Goal: Task Accomplishment & Management: Complete application form

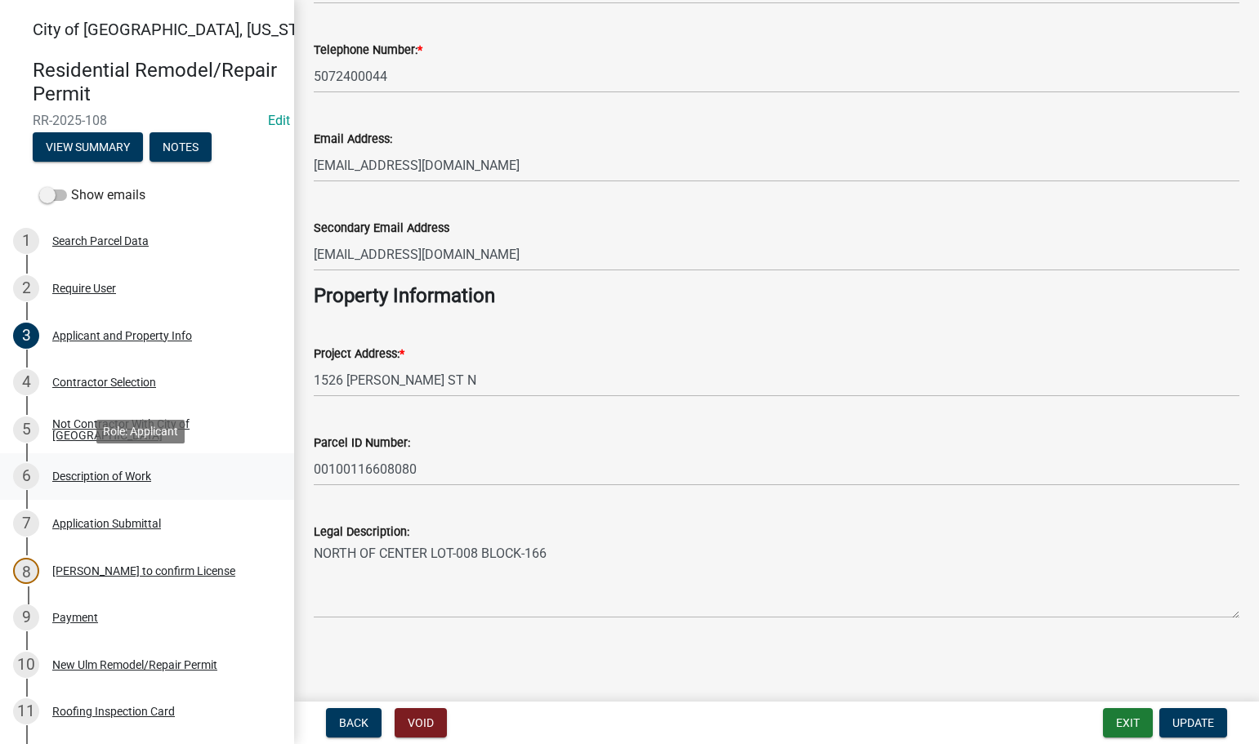
click at [94, 467] on div "6 Description of Work" at bounding box center [140, 476] width 255 height 26
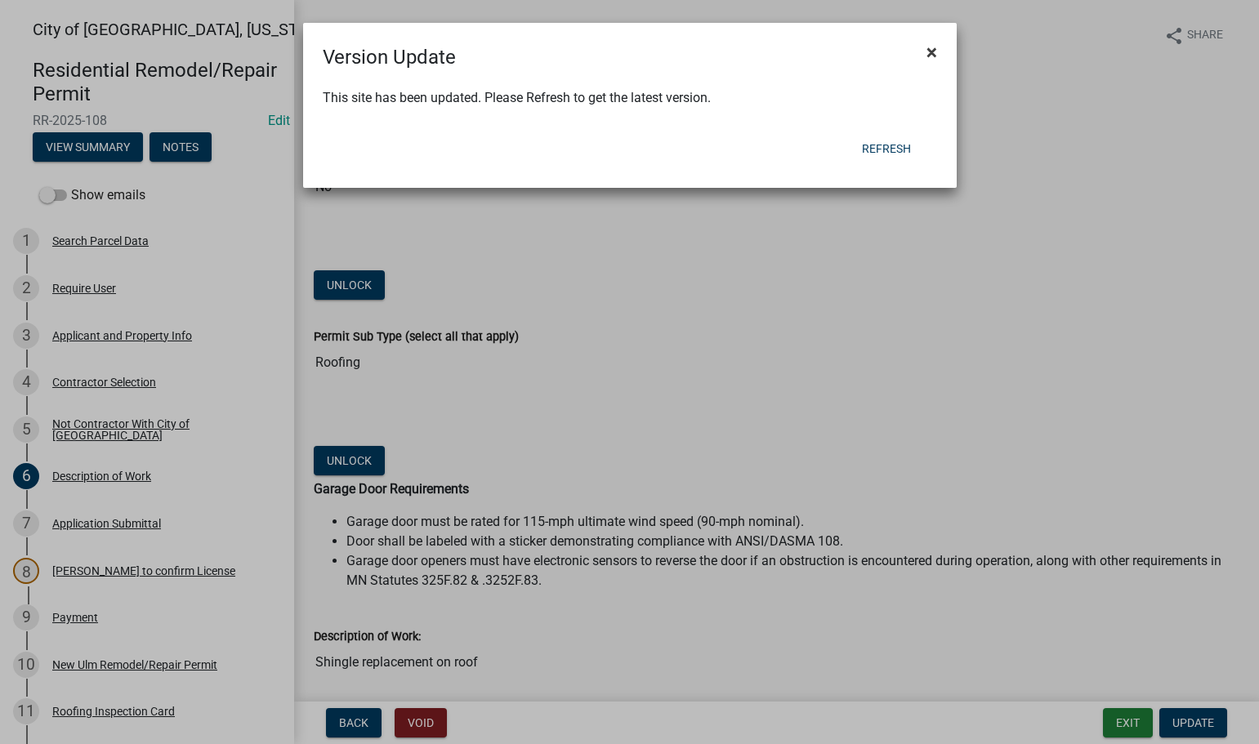
click at [933, 49] on span "×" at bounding box center [932, 52] width 11 height 23
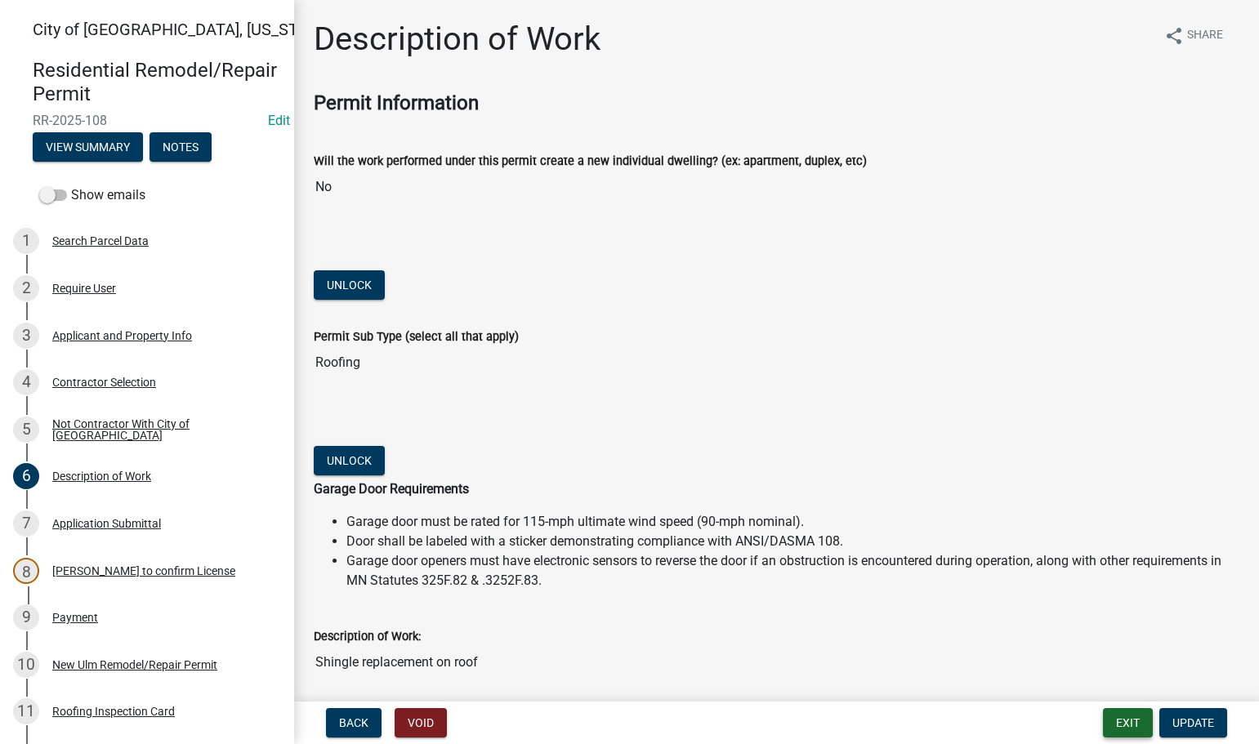
click at [1129, 720] on button "Exit" at bounding box center [1128, 722] width 50 height 29
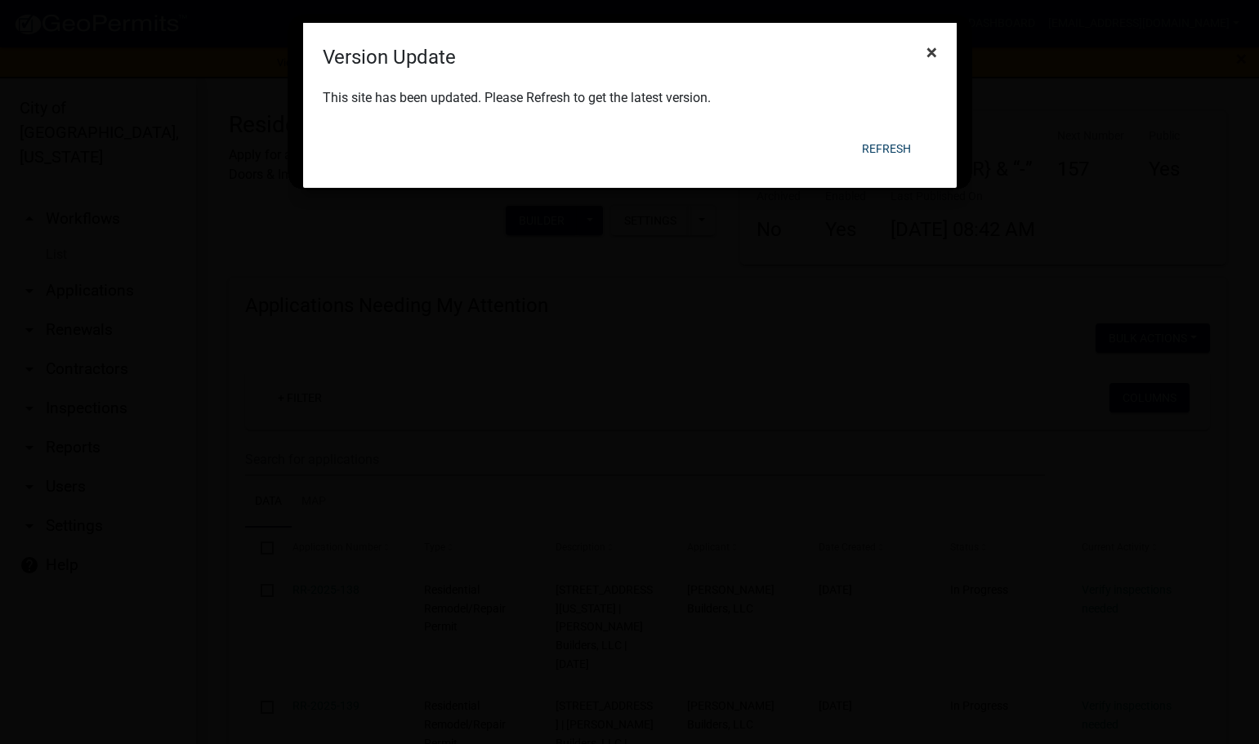
click at [927, 45] on span "×" at bounding box center [932, 52] width 11 height 23
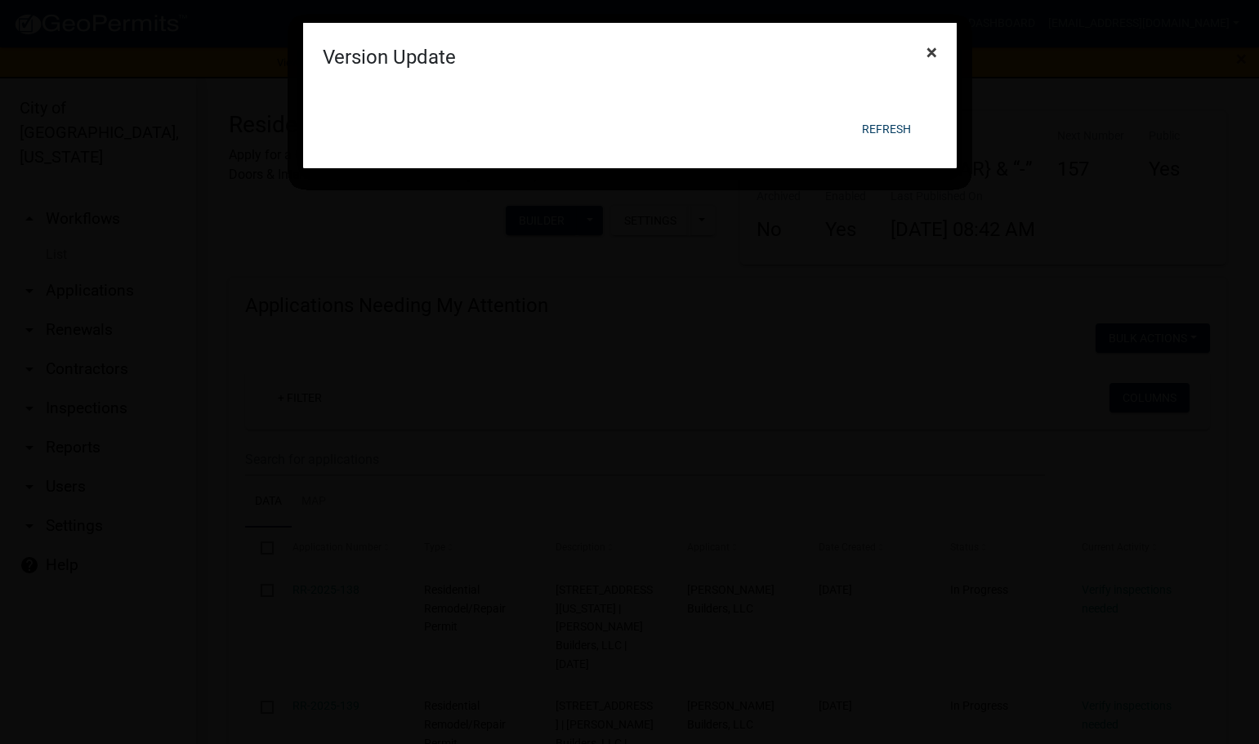
click at [931, 41] on span "×" at bounding box center [932, 52] width 11 height 23
click at [927, 53] on span "×" at bounding box center [932, 52] width 11 height 23
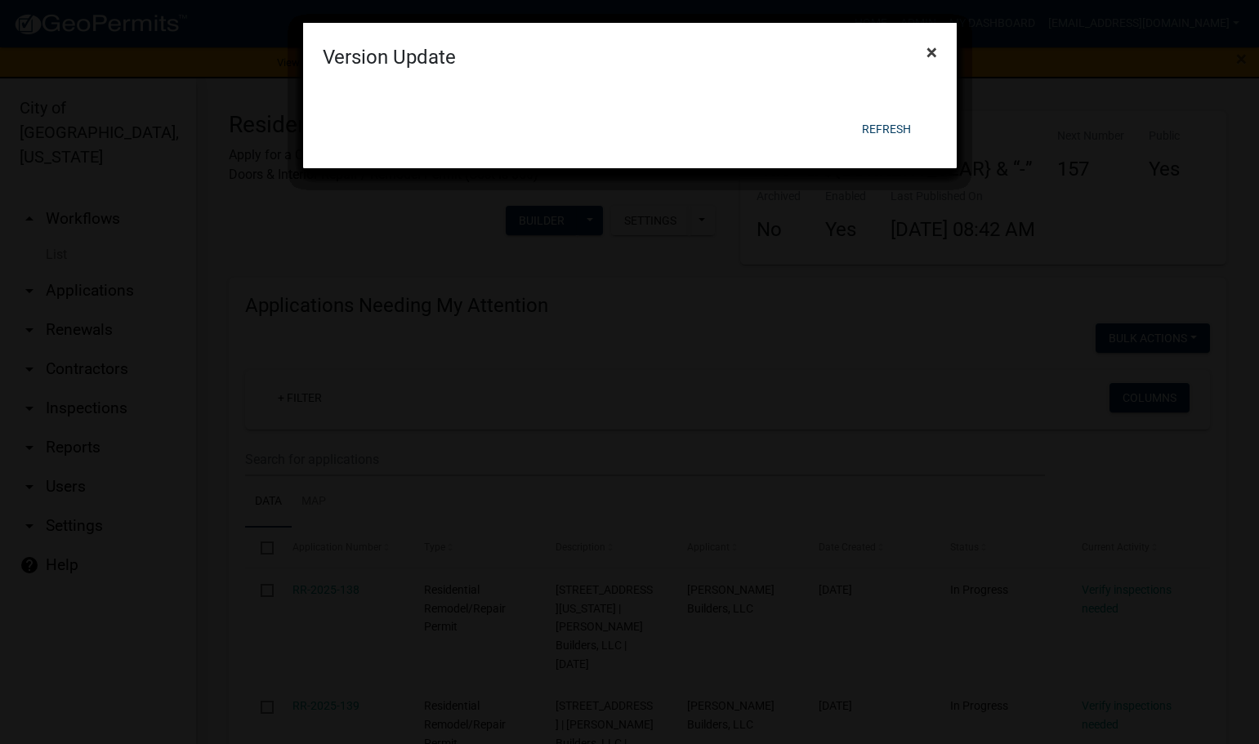
click at [927, 53] on span "×" at bounding box center [932, 52] width 11 height 23
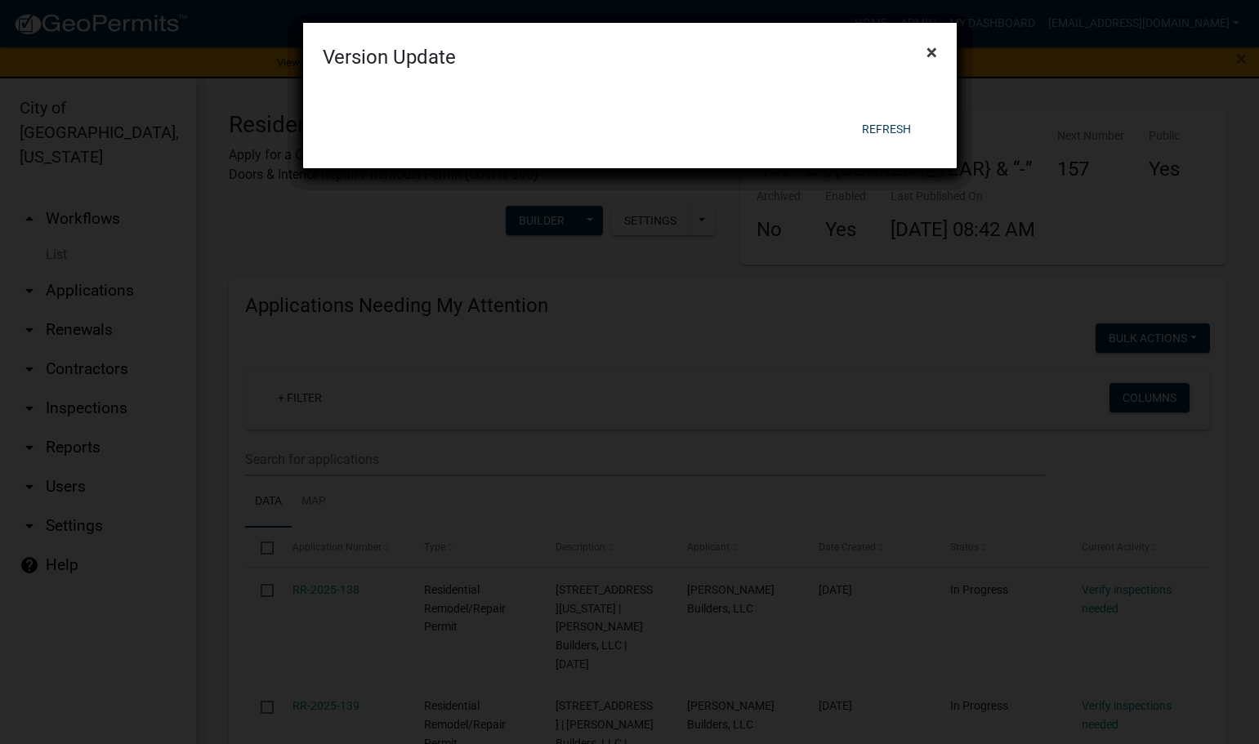
click at [927, 53] on span "×" at bounding box center [932, 52] width 11 height 23
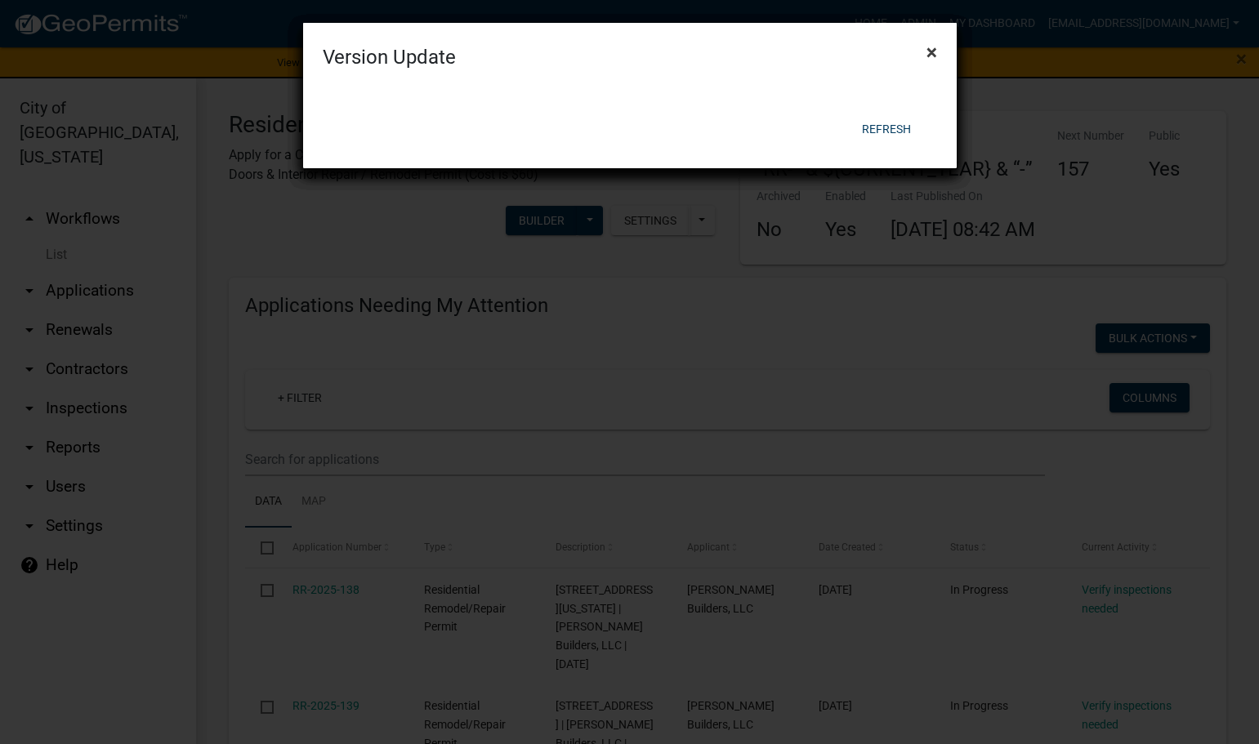
click at [927, 53] on span "×" at bounding box center [932, 52] width 11 height 23
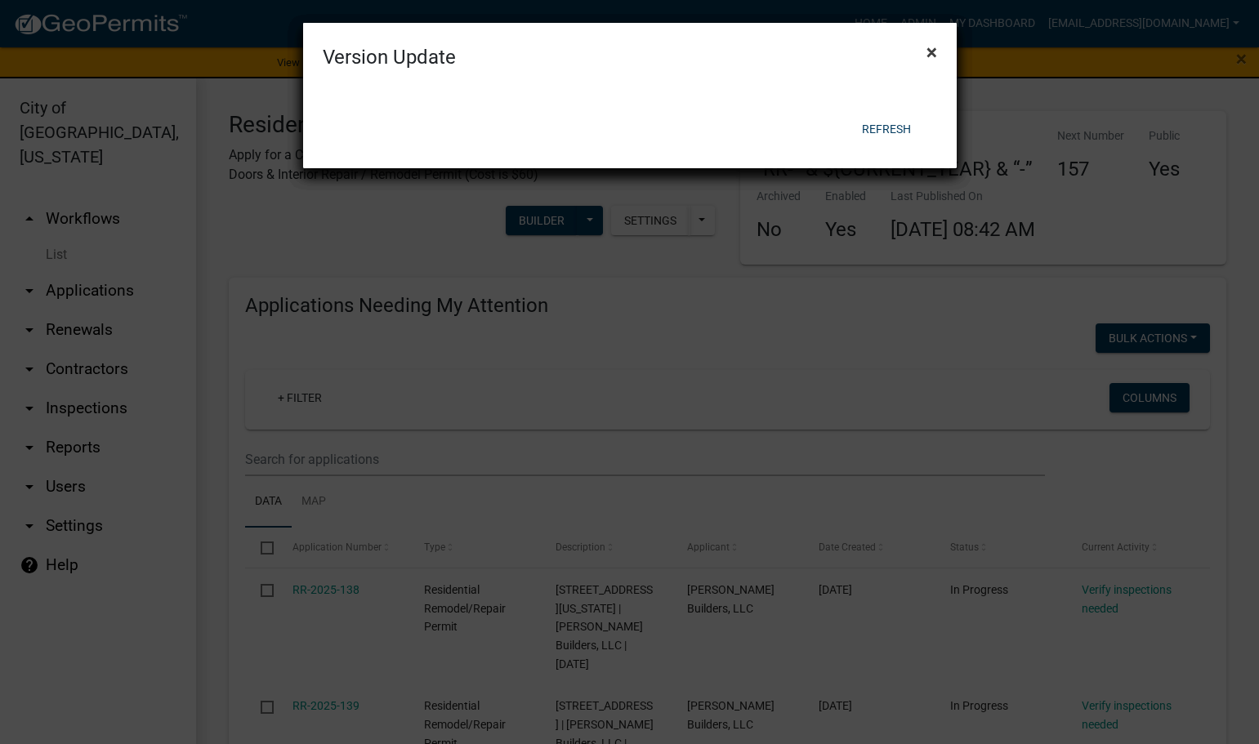
click at [927, 53] on span "×" at bounding box center [932, 52] width 11 height 23
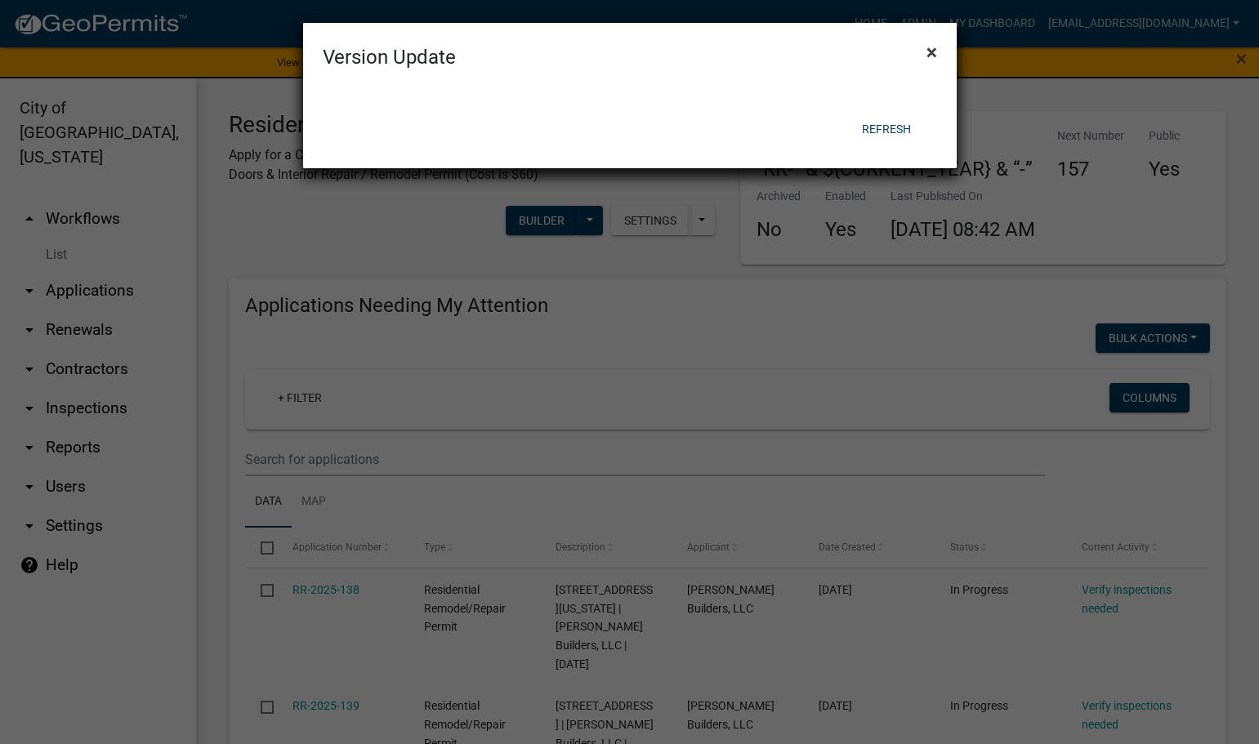
click at [927, 53] on span "×" at bounding box center [932, 52] width 11 height 23
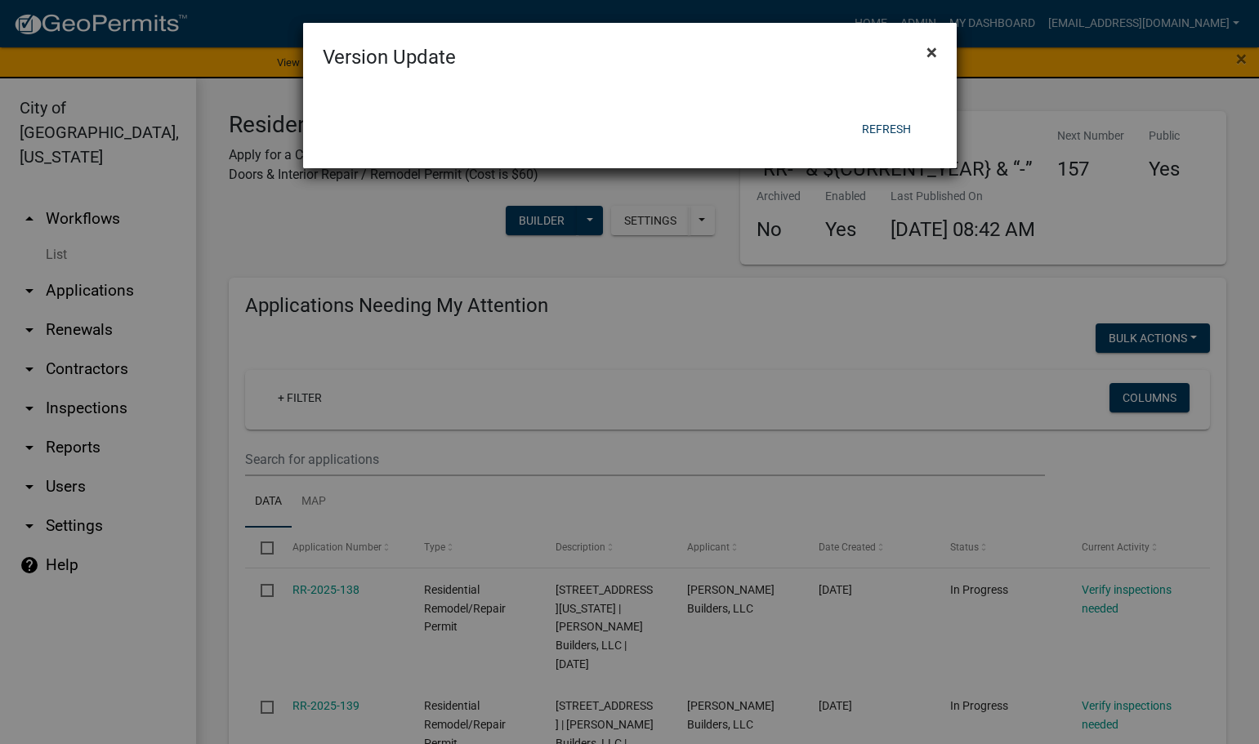
click at [927, 53] on span "×" at bounding box center [932, 52] width 11 height 23
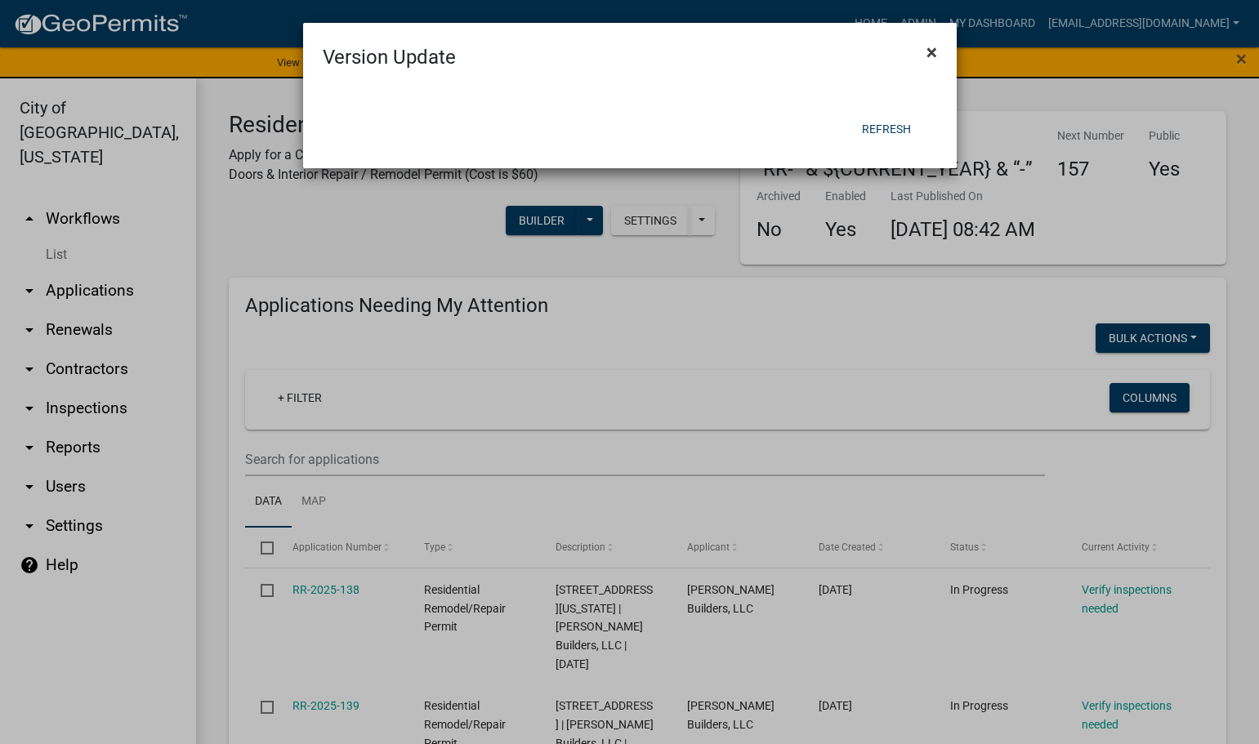
click at [927, 53] on span "×" at bounding box center [932, 52] width 11 height 23
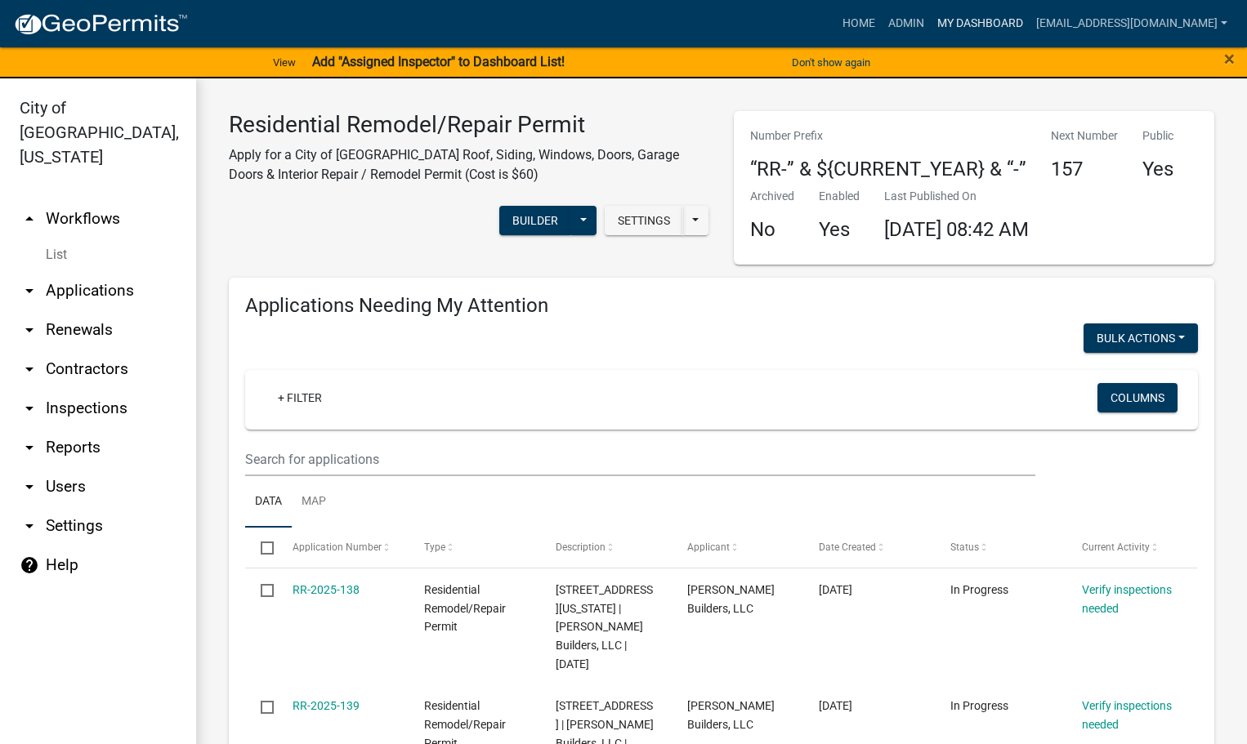
click at [1030, 11] on link "My Dashboard" at bounding box center [980, 23] width 99 height 31
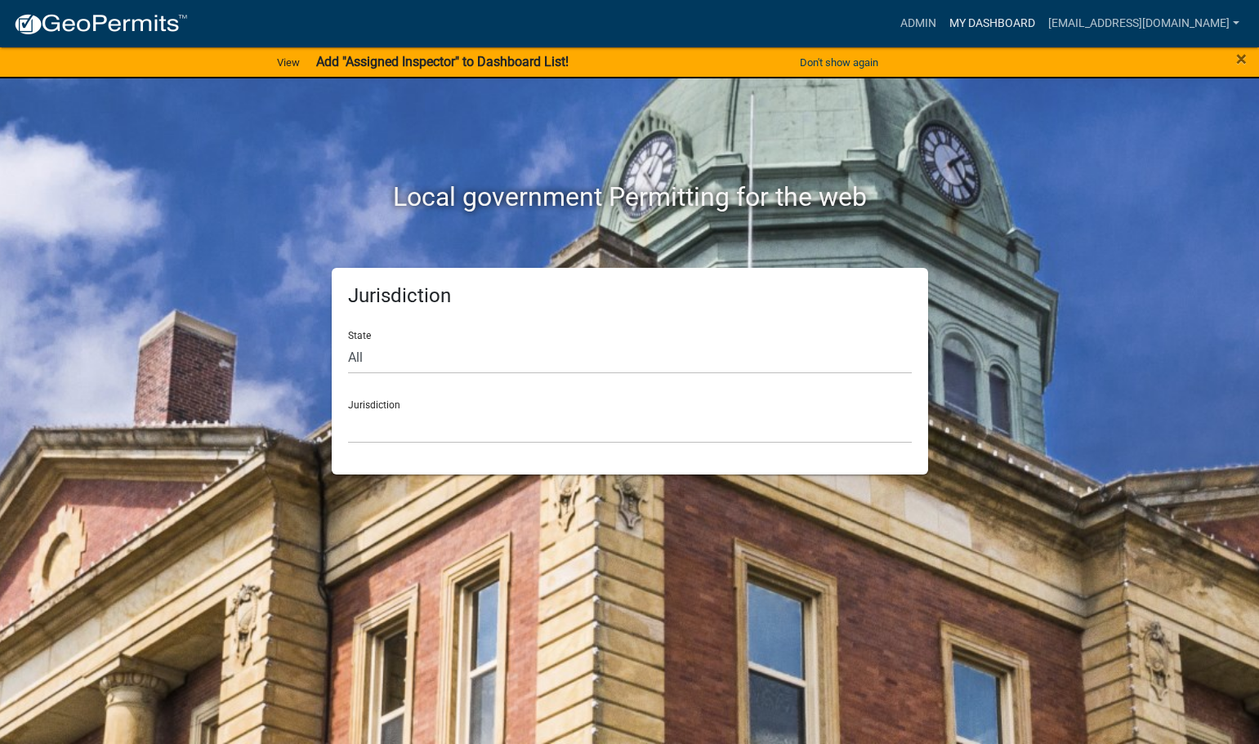
click at [1042, 12] on link "My Dashboard" at bounding box center [992, 23] width 99 height 31
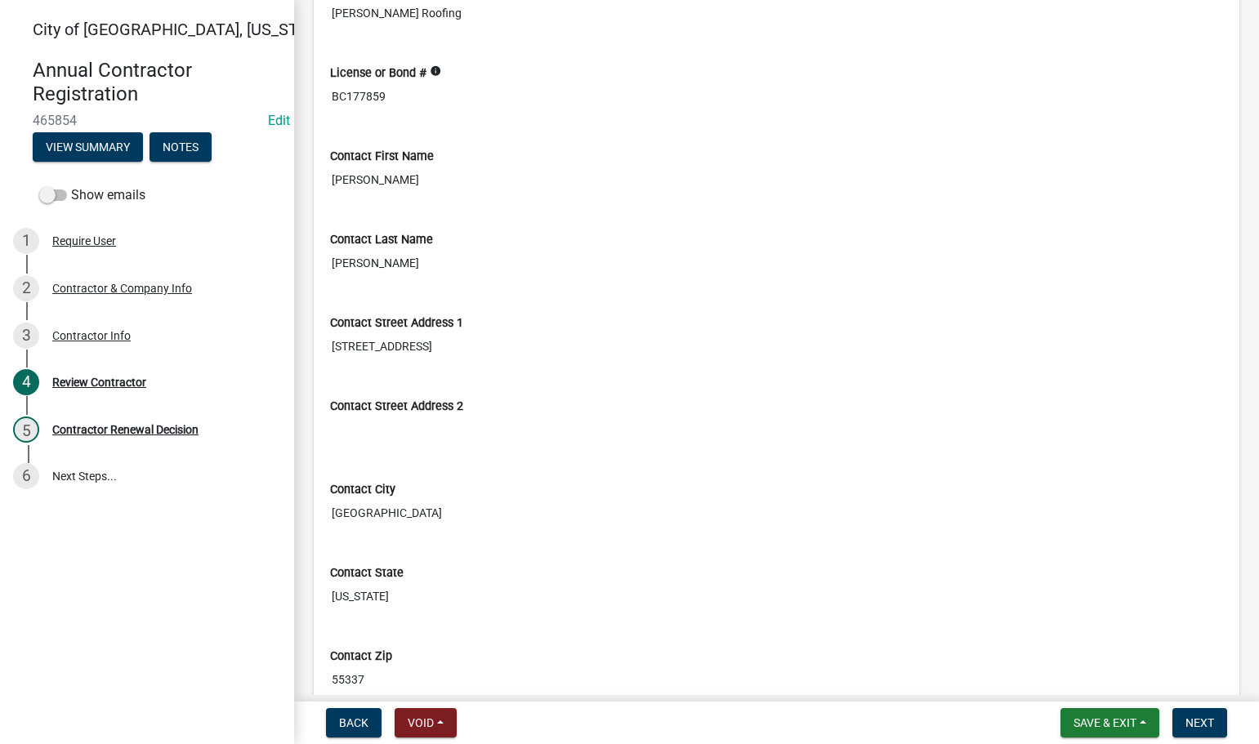
scroll to position [327, 0]
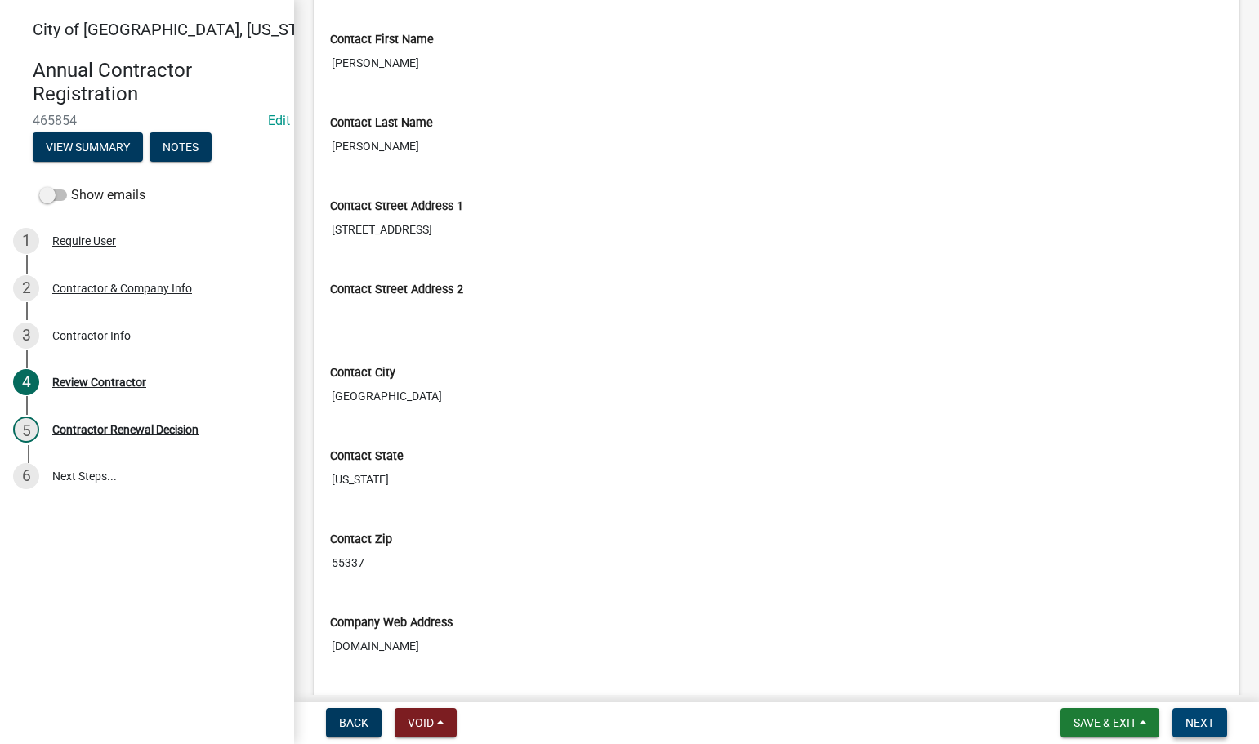
click at [1206, 727] on span "Next" at bounding box center [1200, 723] width 29 height 13
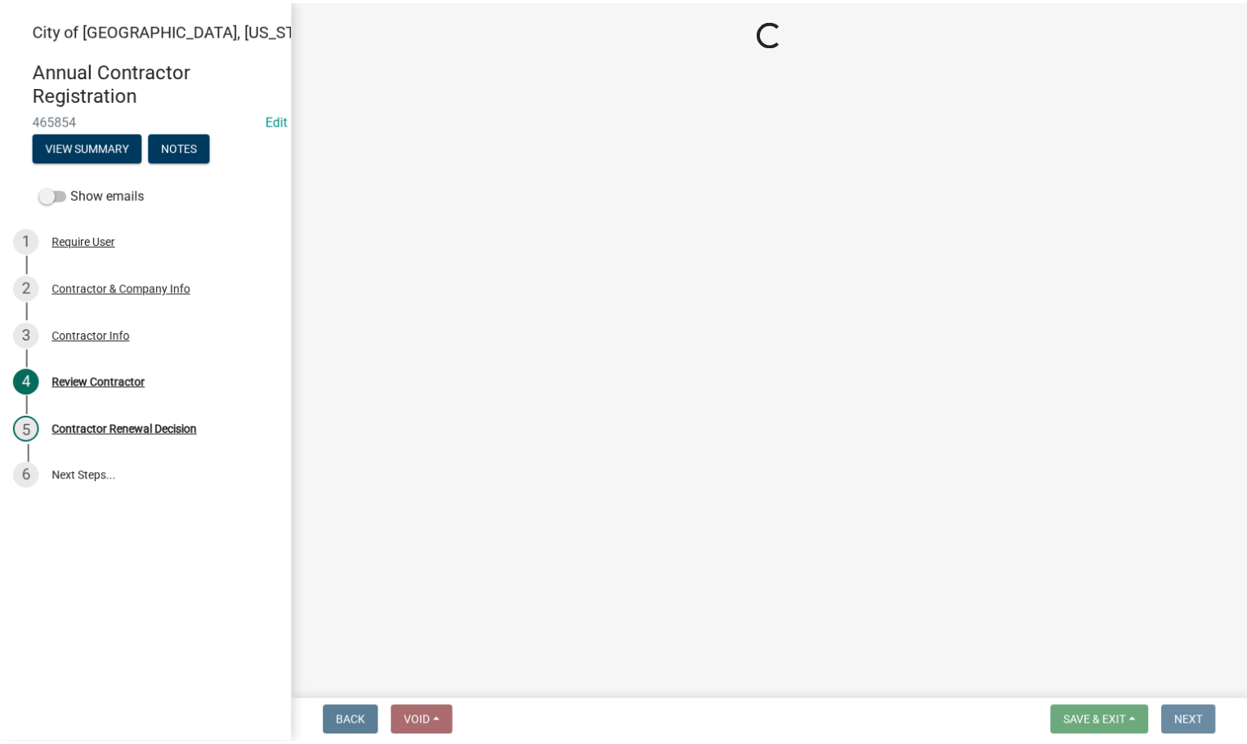
scroll to position [0, 0]
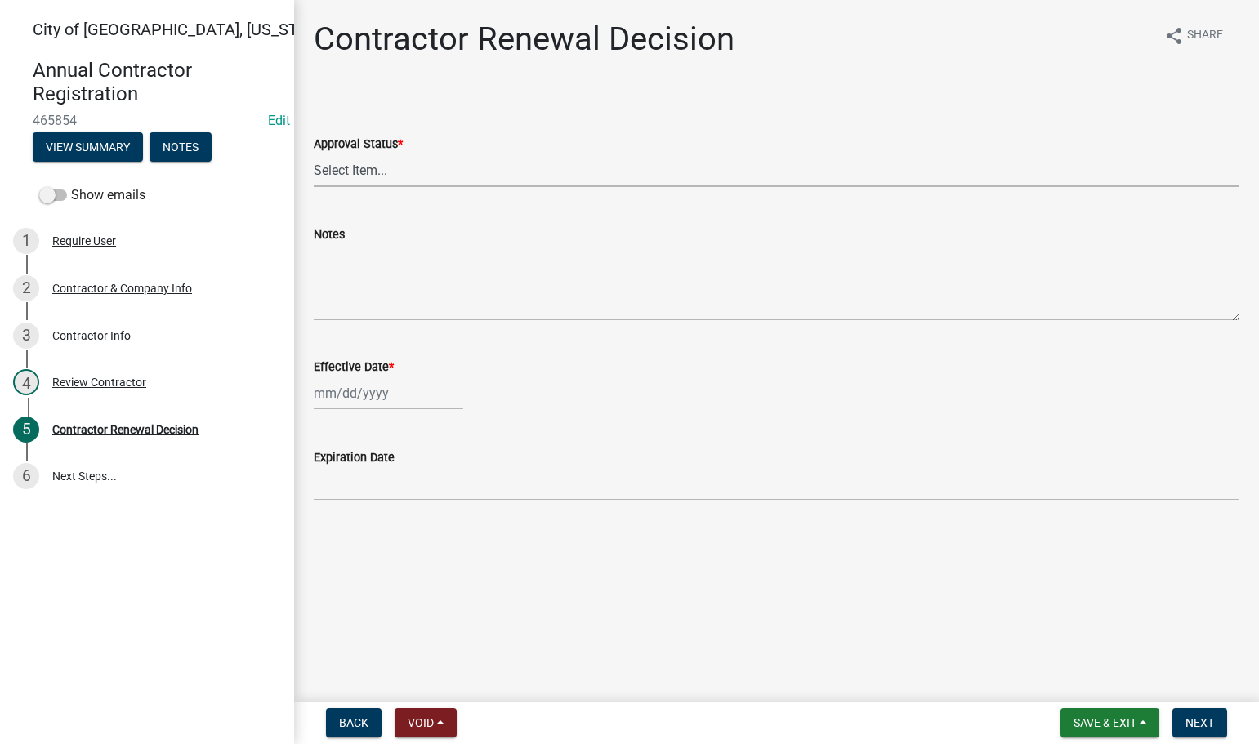
click at [328, 169] on select "Select Item... Approved Denied" at bounding box center [777, 171] width 926 height 34
click at [314, 154] on select "Select Item... Approved Denied" at bounding box center [777, 171] width 926 height 34
select select "30db8998-795d-4bbe-8e49-f1ade8865815"
click at [343, 408] on div at bounding box center [389, 394] width 150 height 34
select select "8"
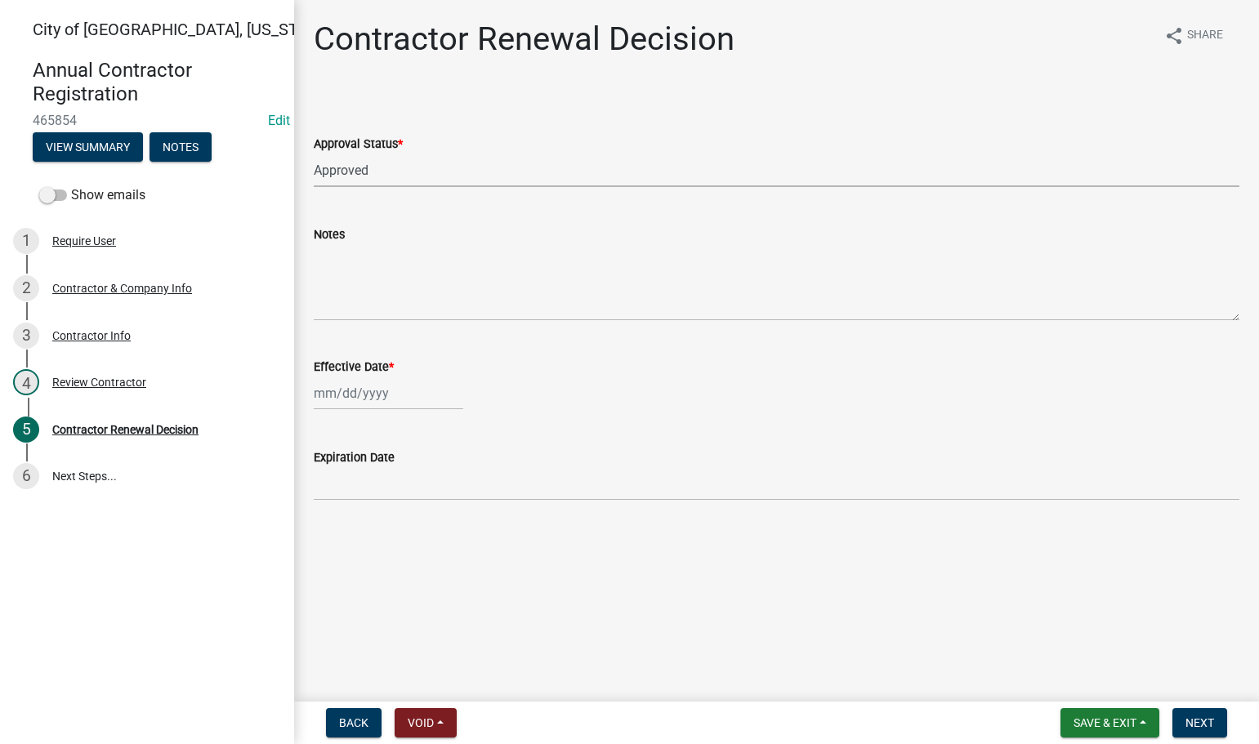
select select "2025"
click at [362, 568] on div "19" at bounding box center [356, 559] width 26 height 26
type input "[DATE]"
click at [1195, 717] on span "Next" at bounding box center [1200, 723] width 29 height 13
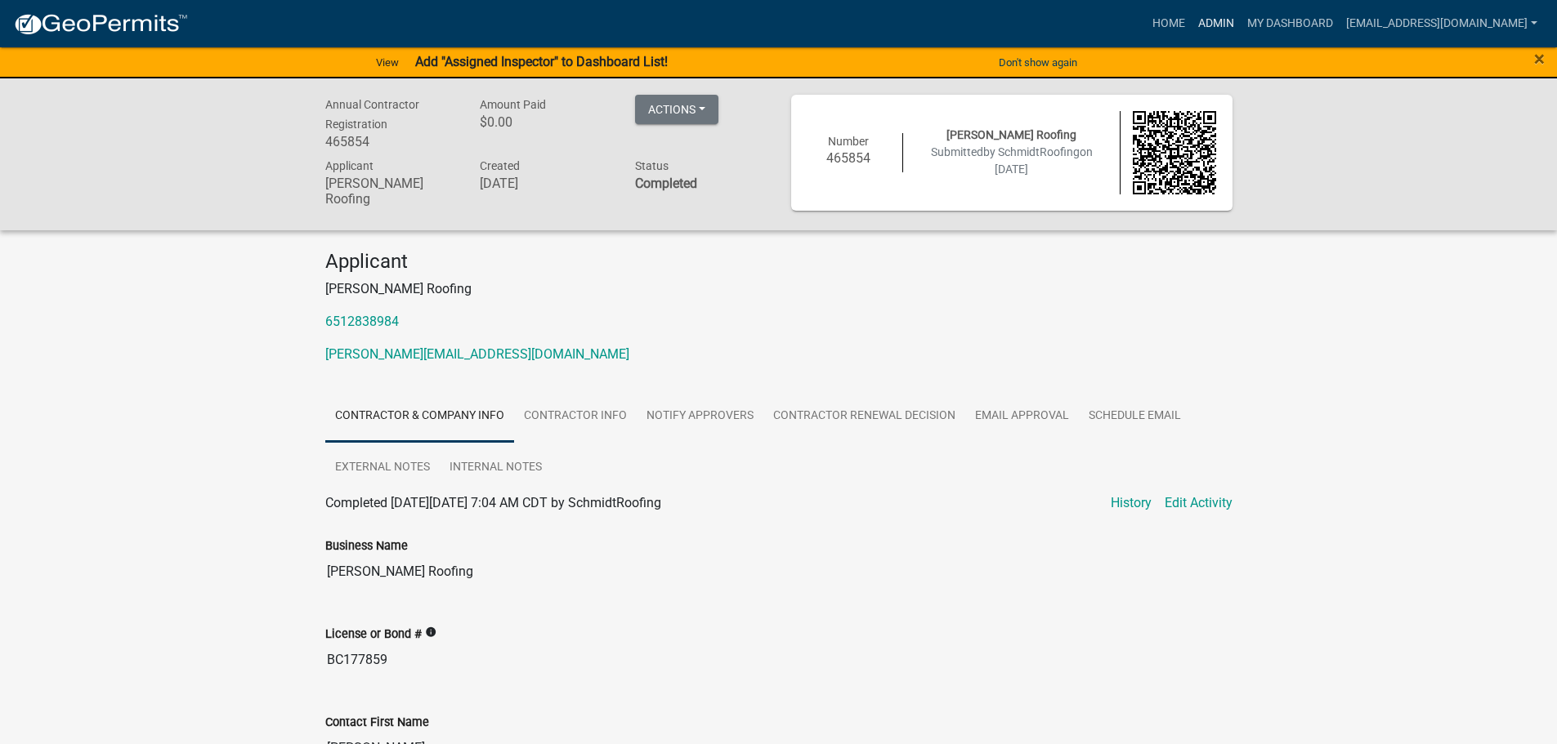
click at [1240, 23] on link "Admin" at bounding box center [1215, 23] width 49 height 31
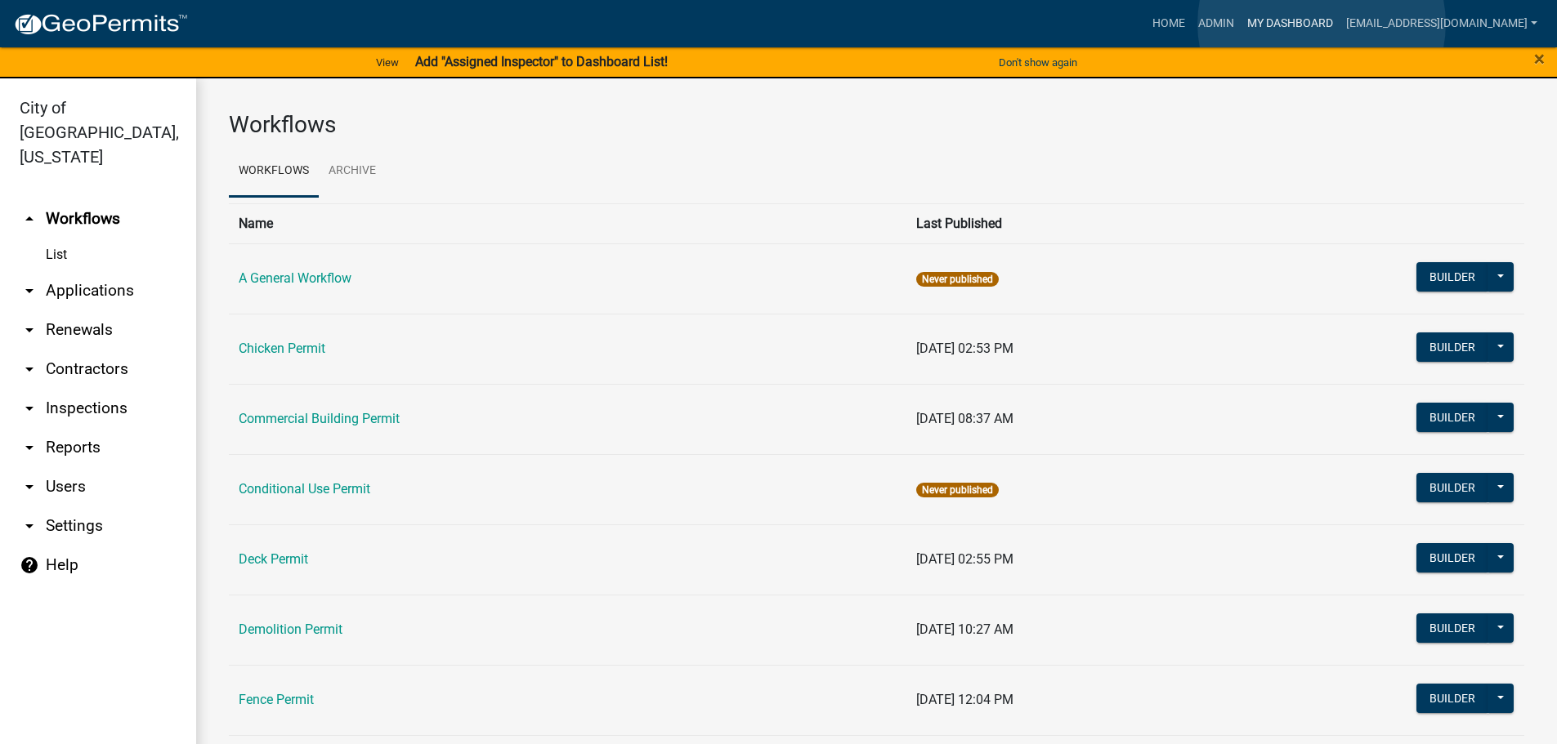
click at [1258, 24] on link "My Dashboard" at bounding box center [1289, 23] width 99 height 31
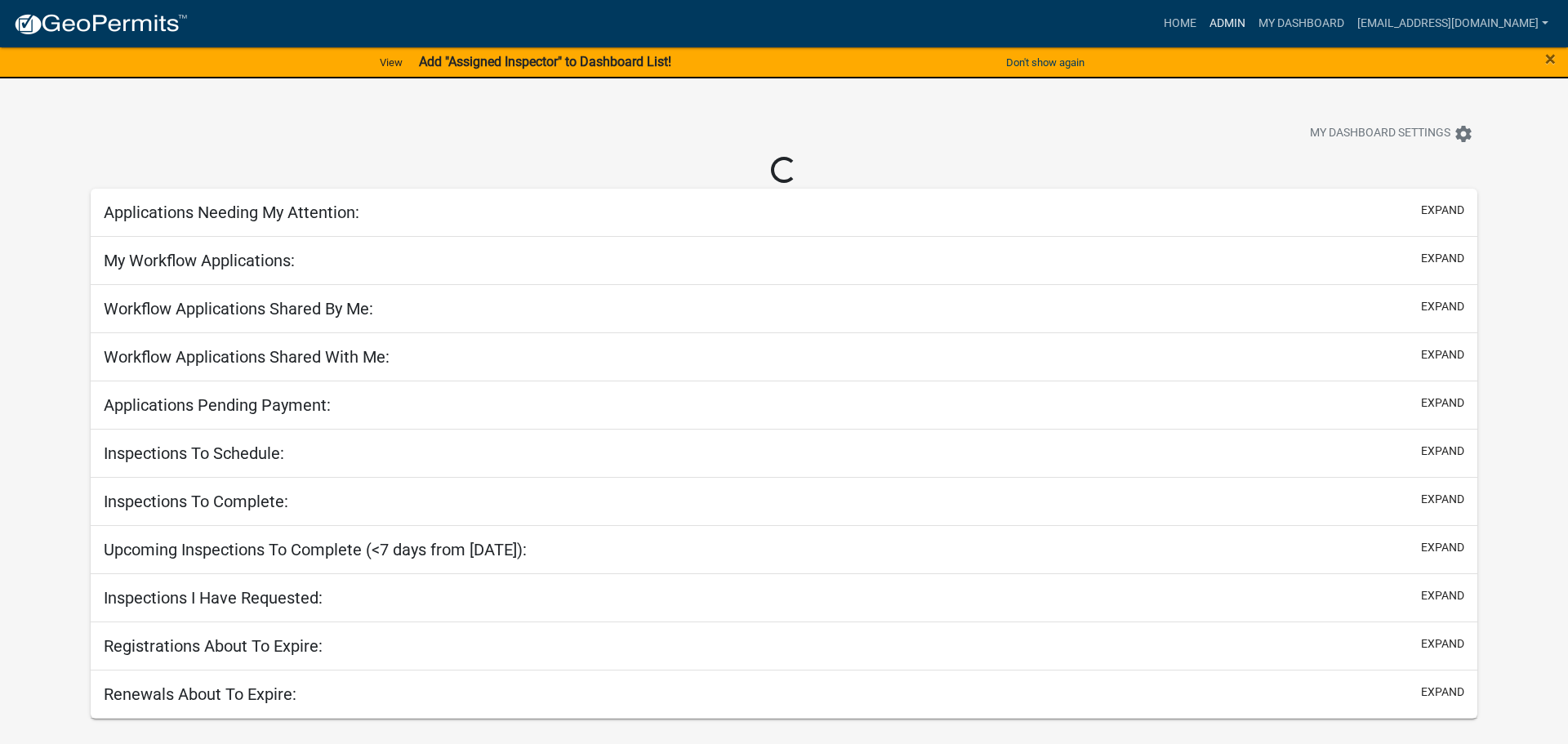
click at [1252, 13] on link "Admin" at bounding box center [1227, 23] width 49 height 31
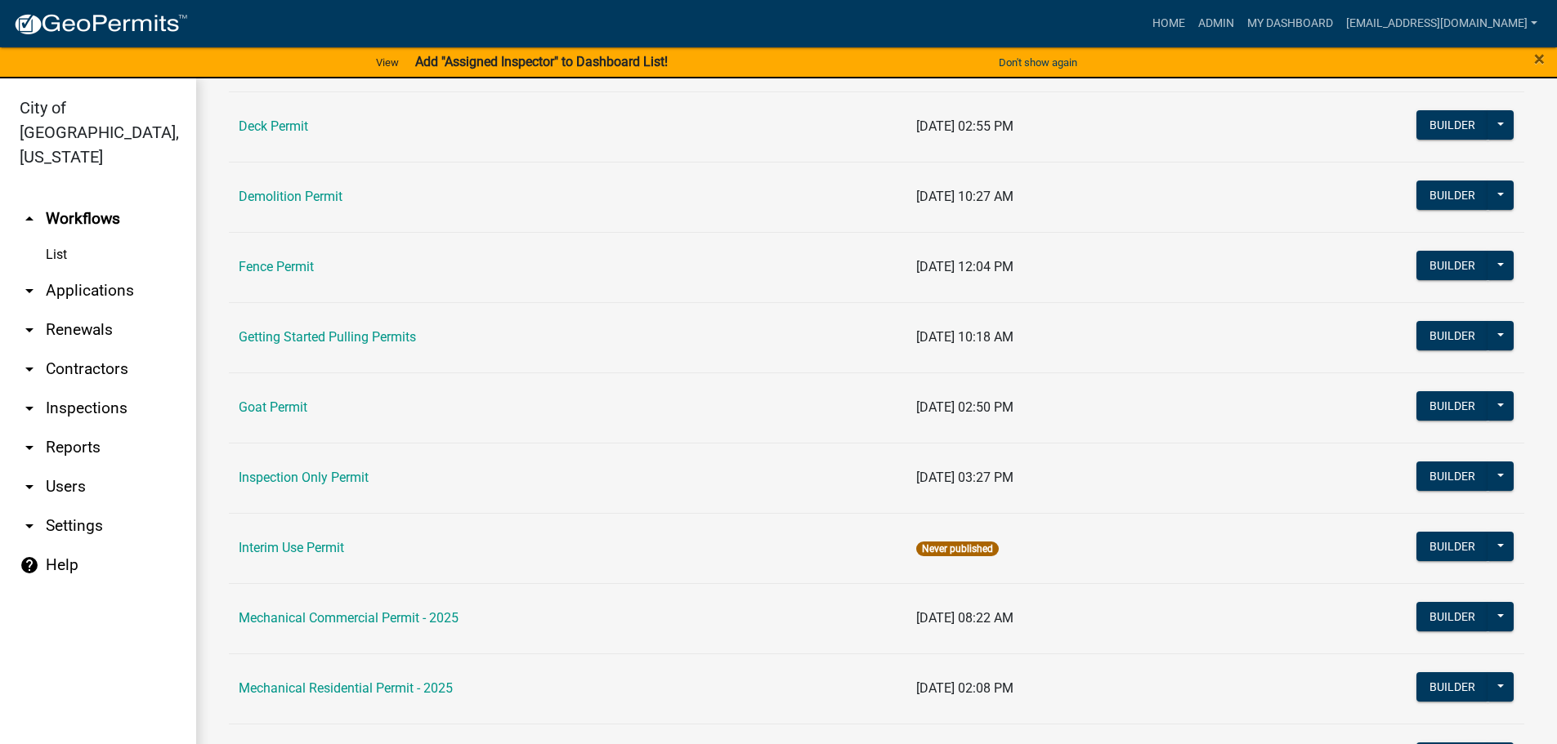
scroll to position [409, 0]
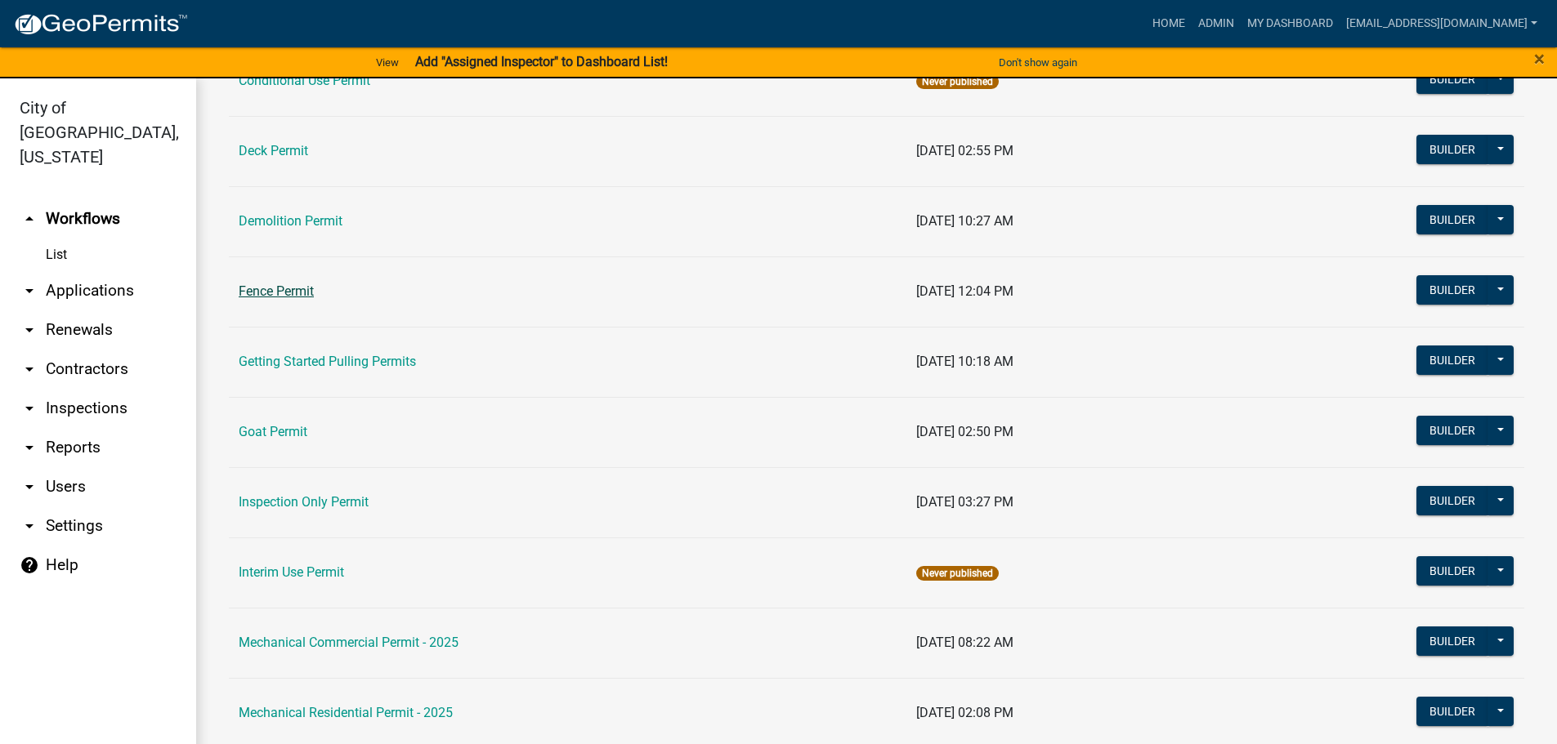
click at [266, 284] on link "Fence Permit" at bounding box center [276, 292] width 75 height 16
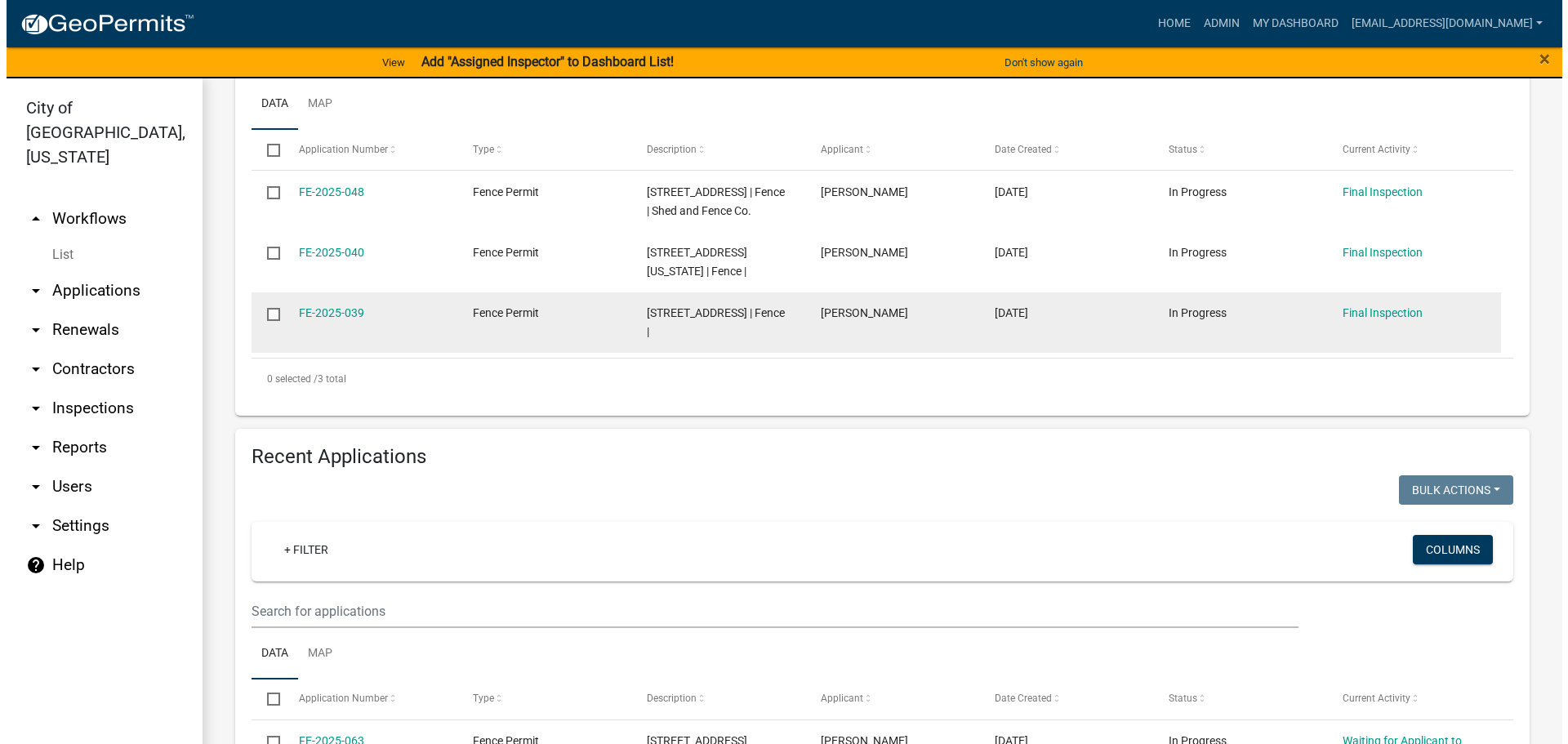
scroll to position [572, 0]
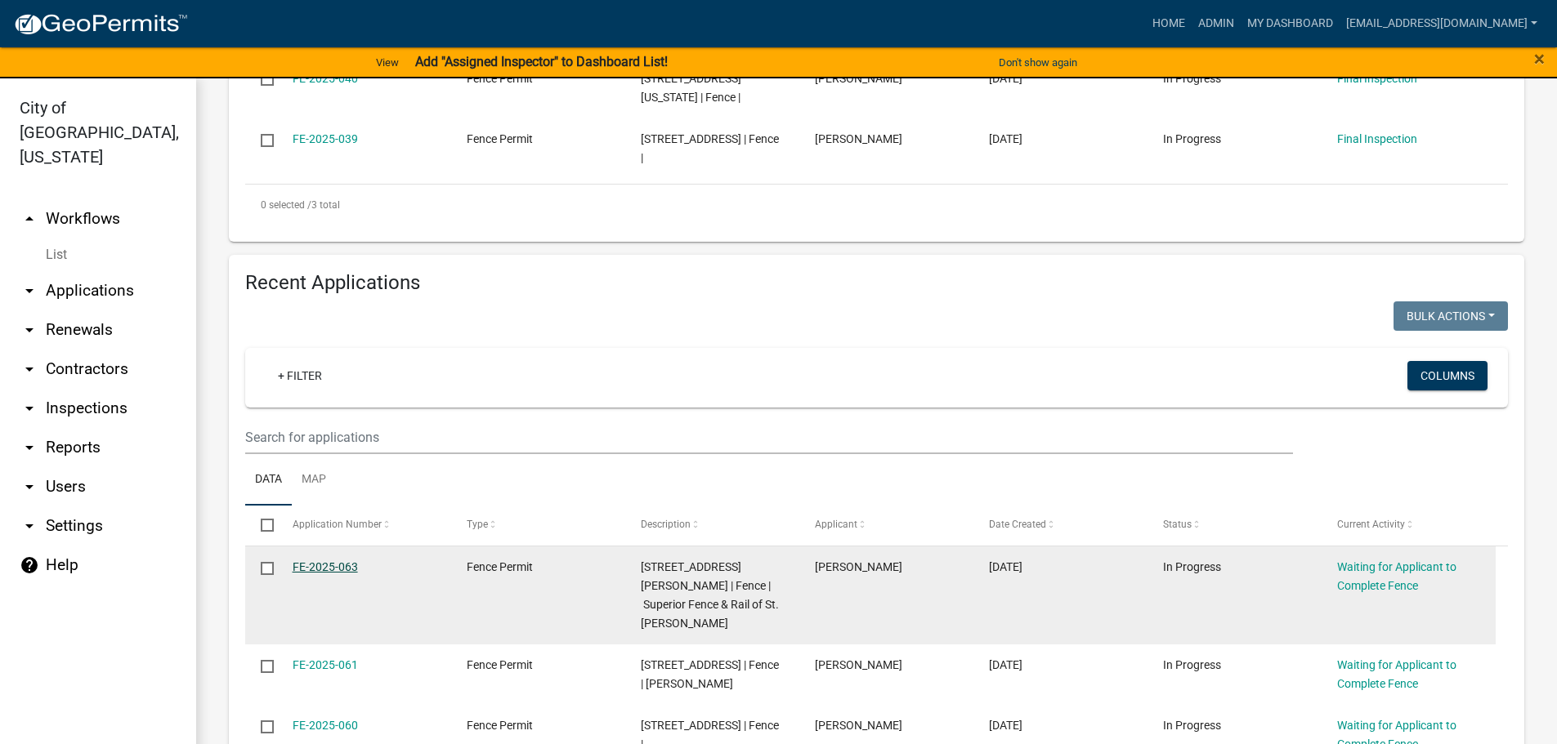
click at [328, 568] on link "FE-2025-063" at bounding box center [325, 567] width 65 height 13
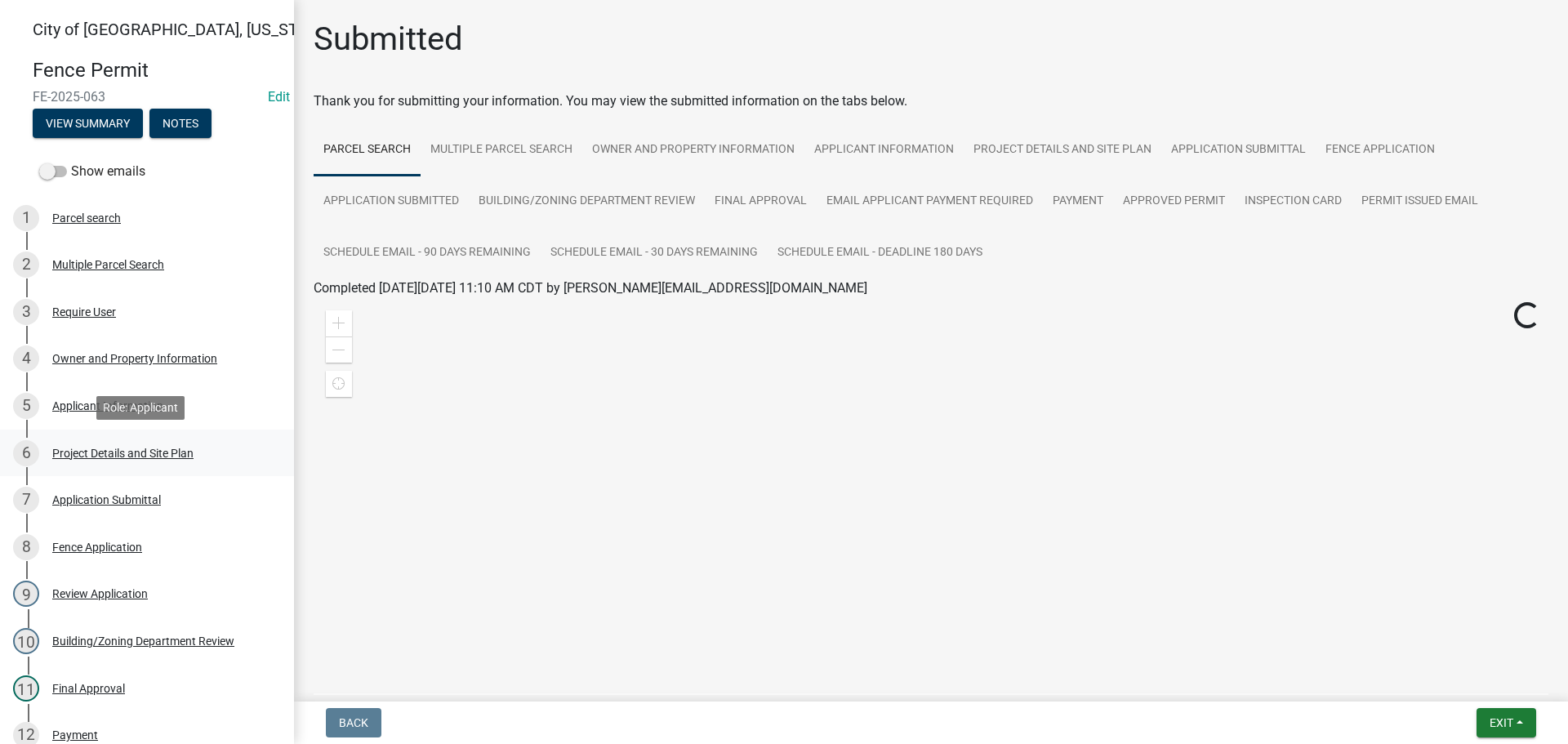
click at [101, 449] on div "Project Details and Site Plan" at bounding box center [122, 453] width 141 height 11
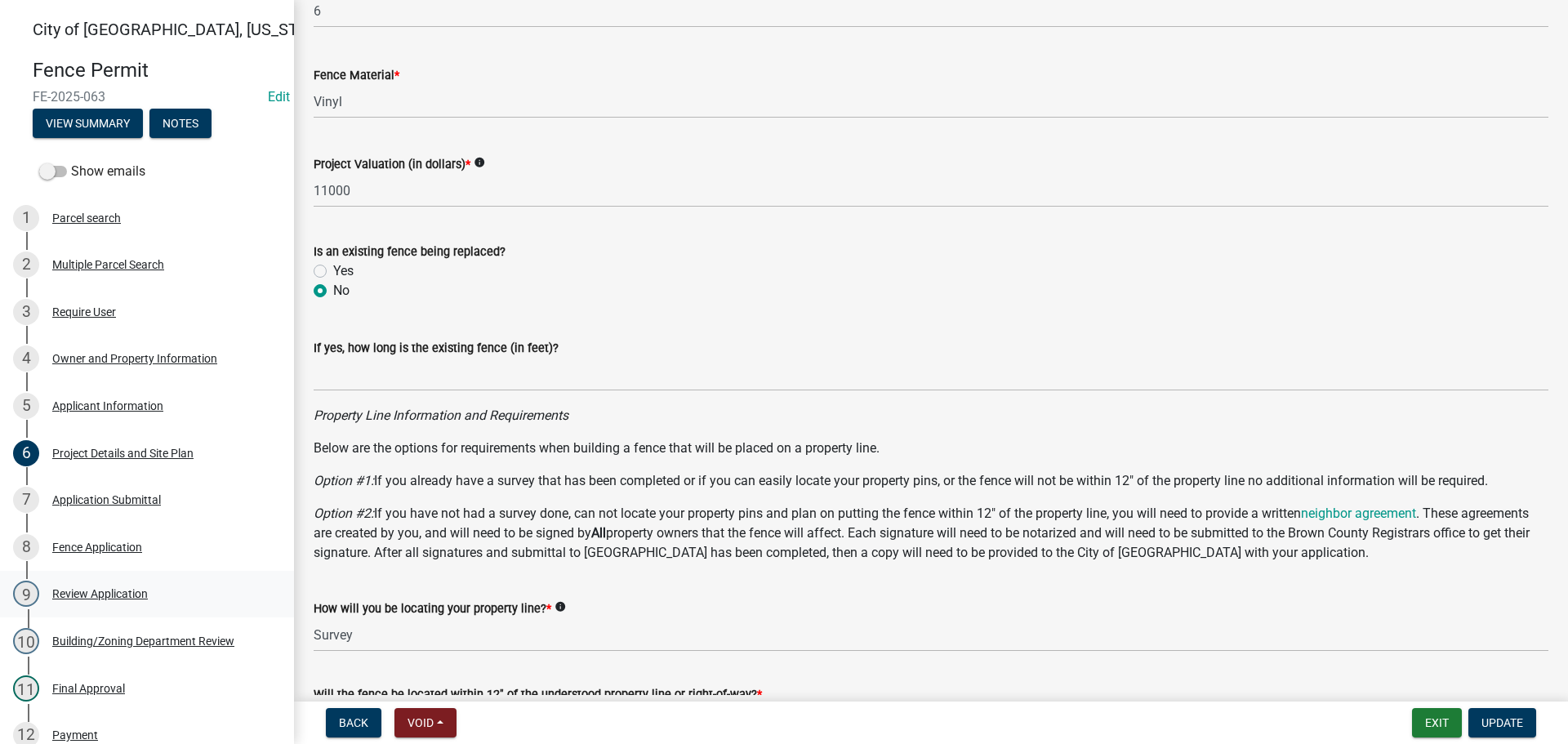
scroll to position [572, 0]
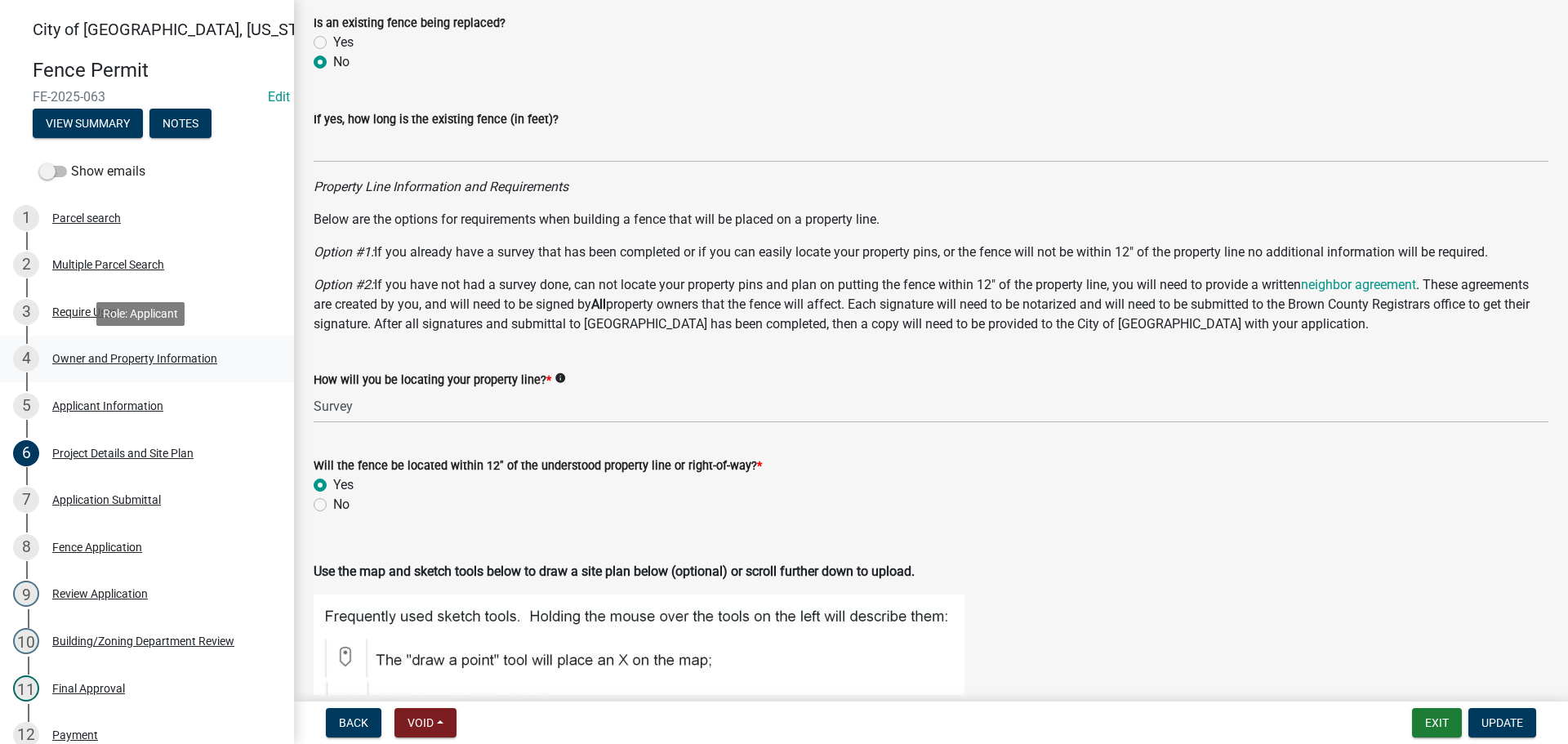
click at [116, 360] on div "Owner and Property Information" at bounding box center [134, 358] width 165 height 11
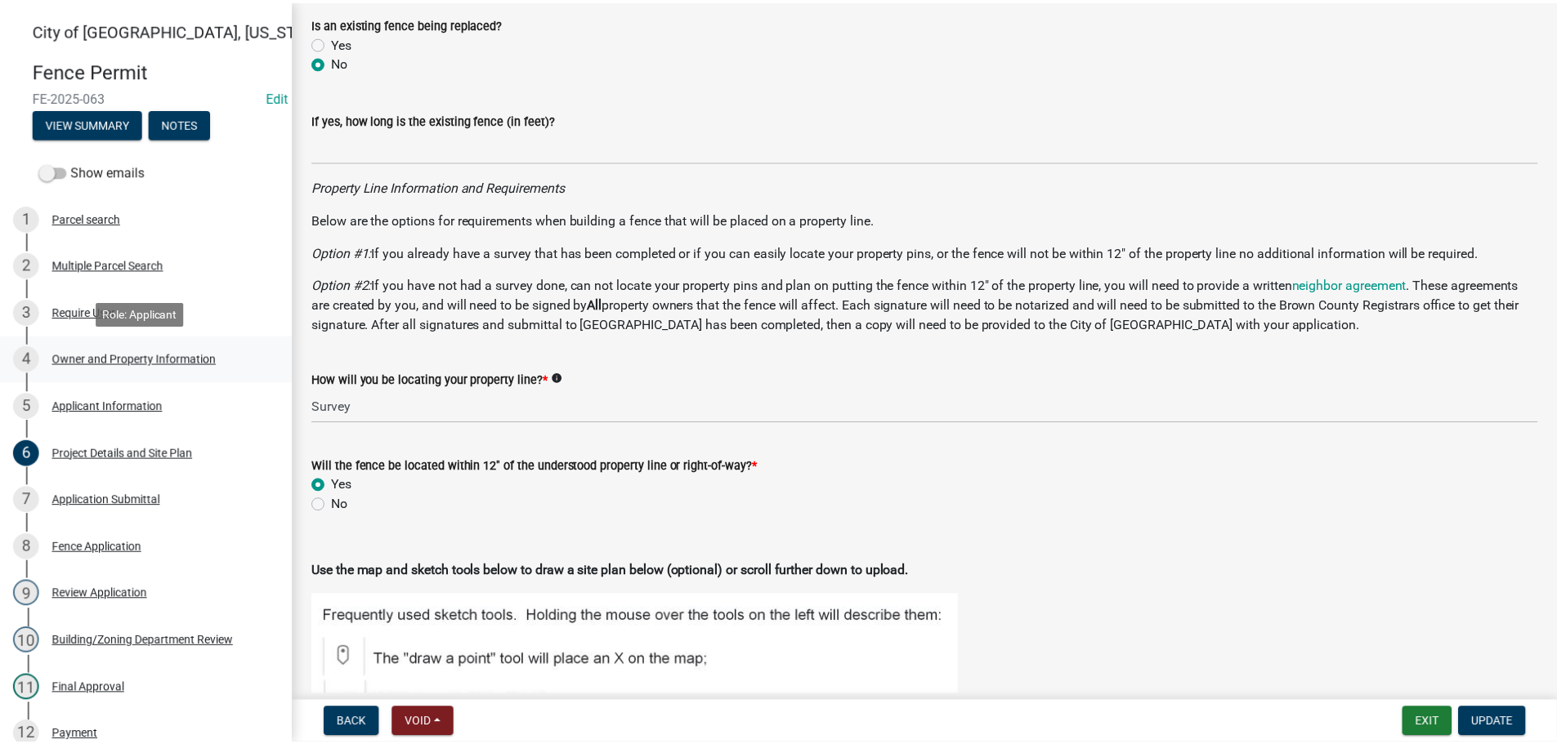
scroll to position [0, 0]
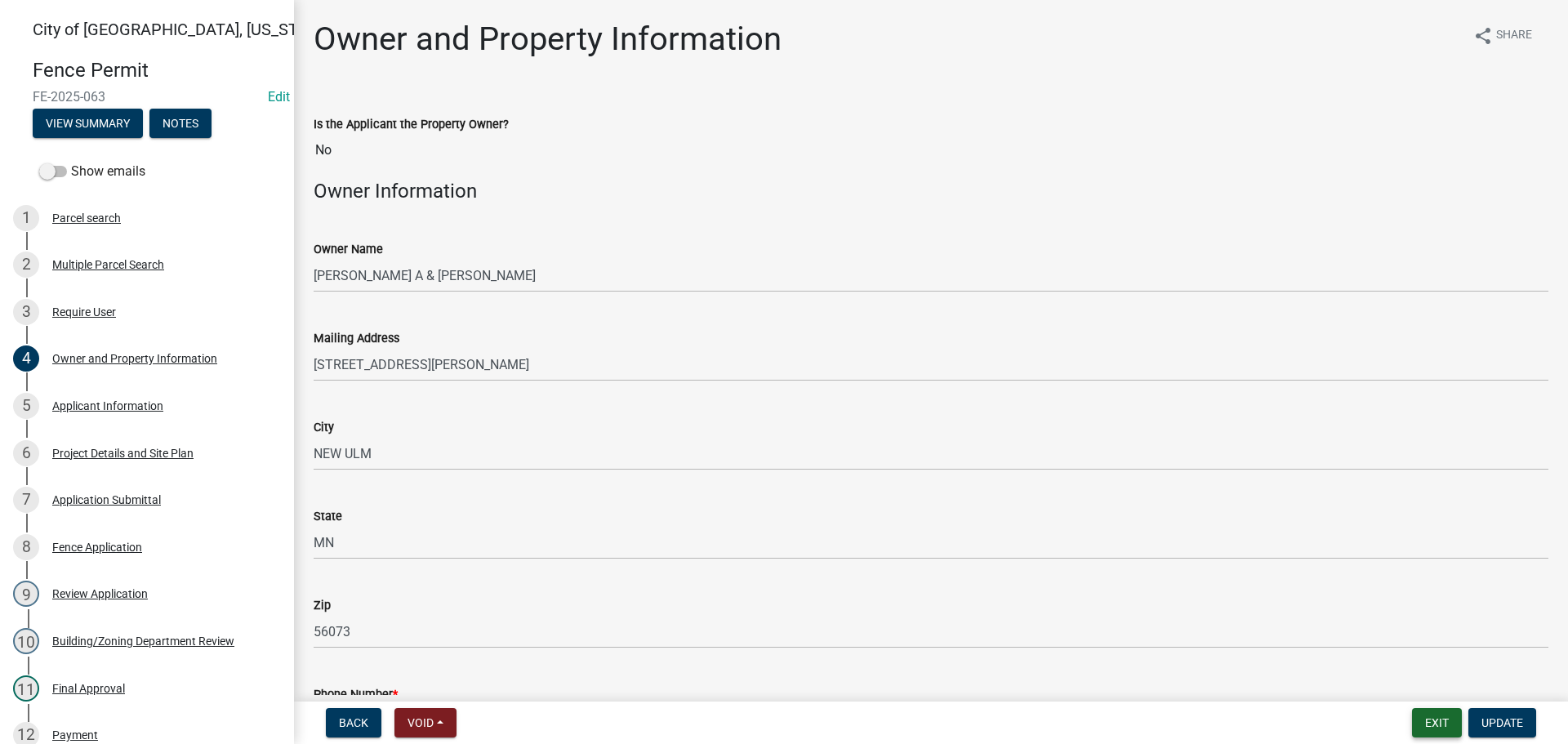
click at [1257, 718] on button "Exit" at bounding box center [1437, 722] width 50 height 29
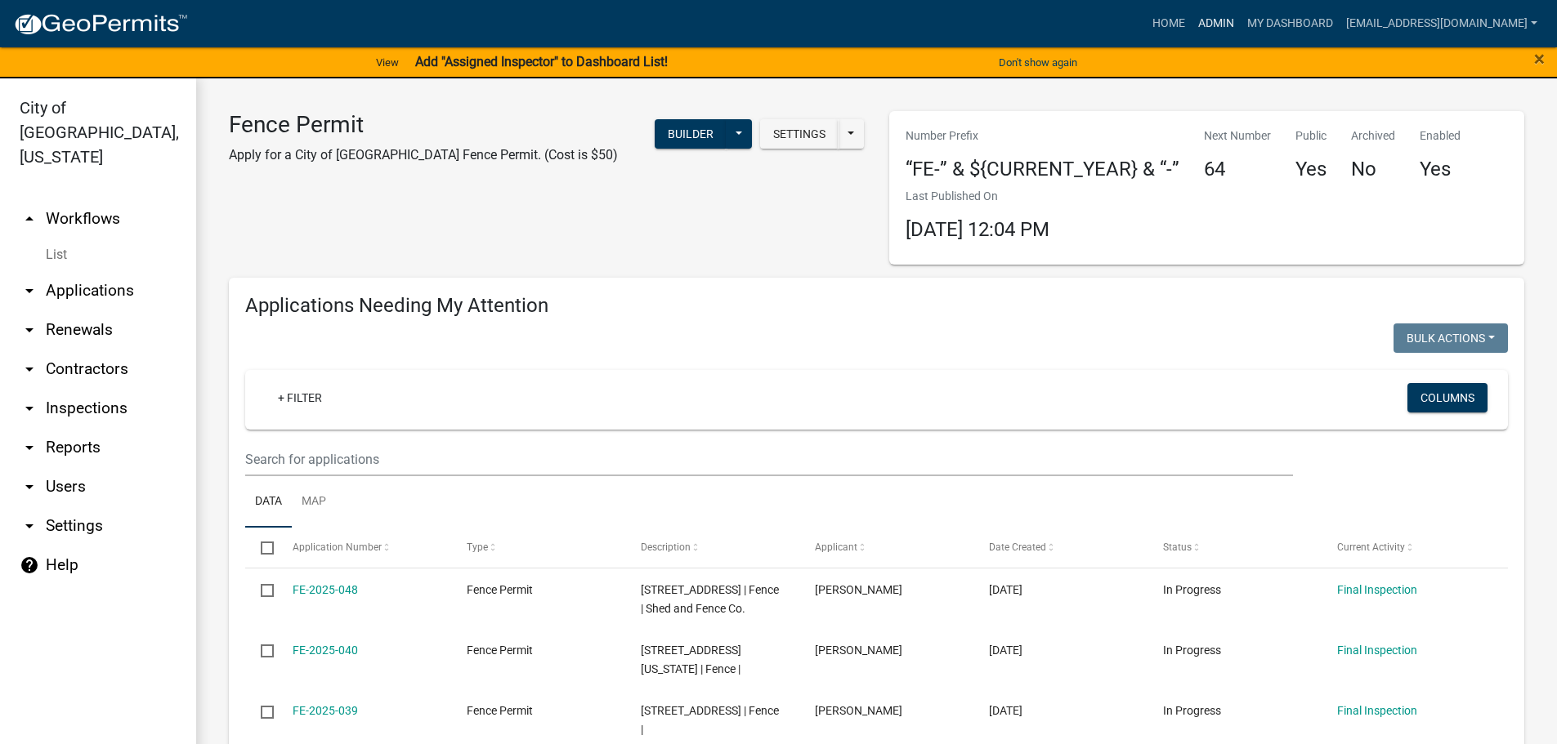
click at [1240, 25] on link "Admin" at bounding box center [1215, 23] width 49 height 31
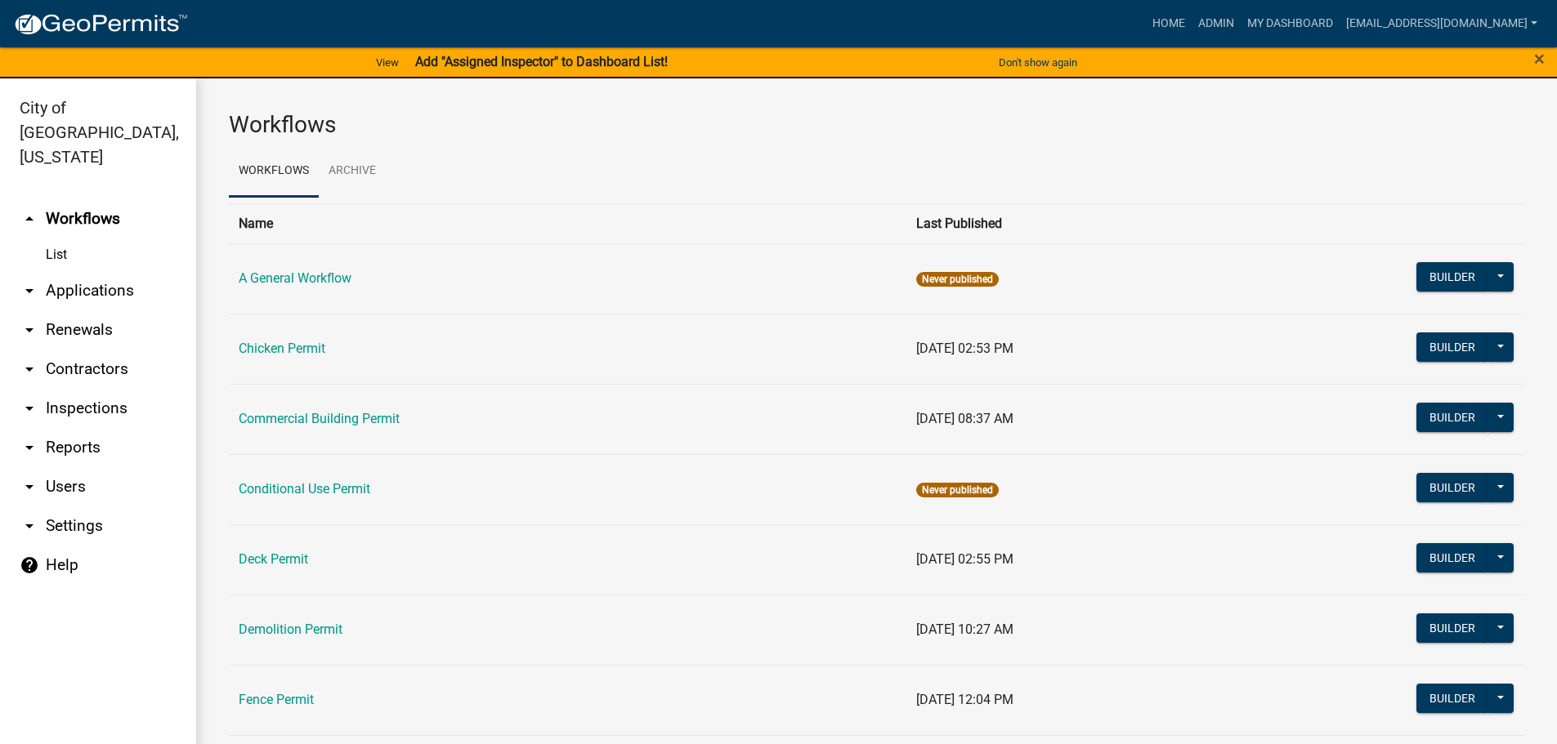
click at [101, 271] on link "arrow_drop_down Applications" at bounding box center [98, 290] width 196 height 39
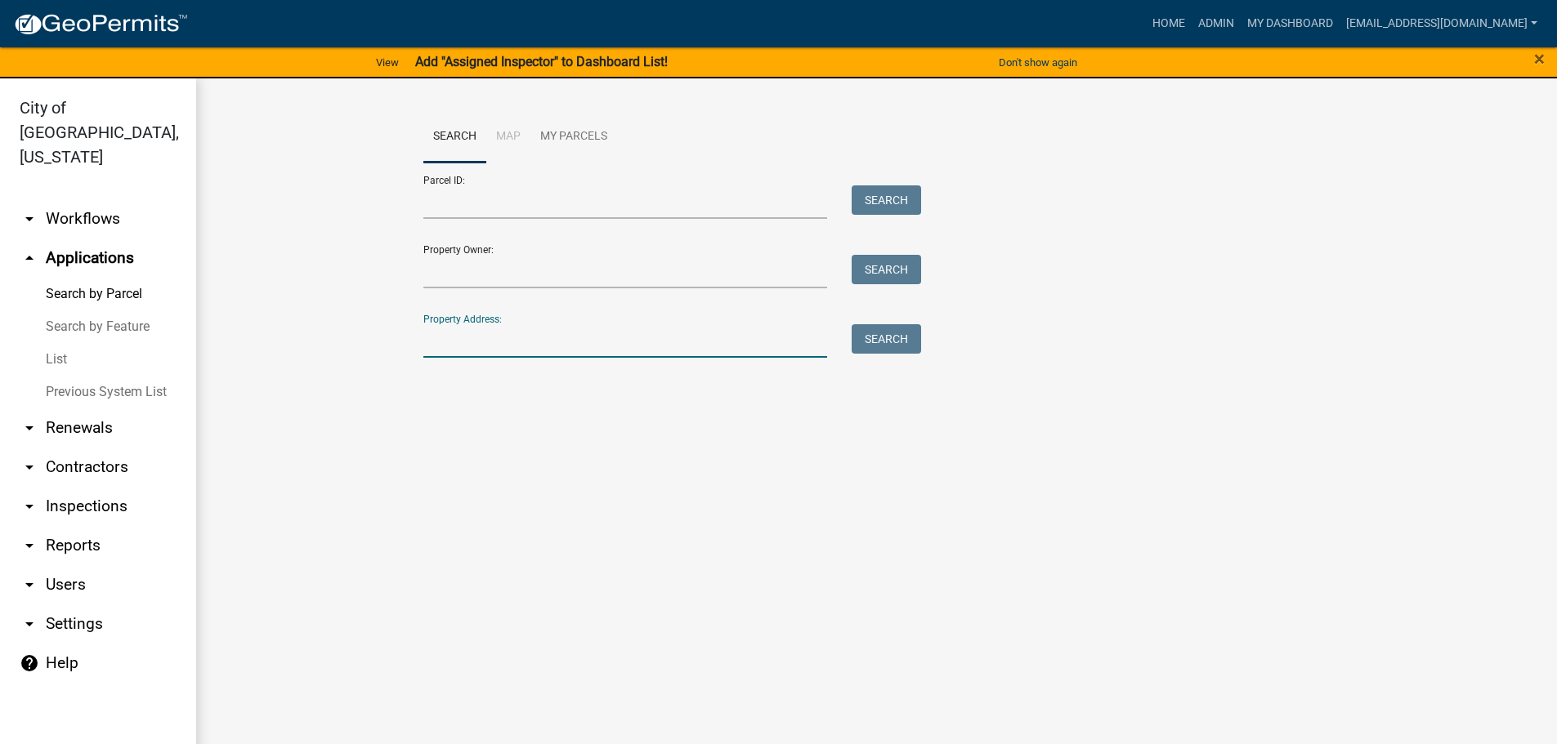
click at [487, 348] on input "Property Address:" at bounding box center [625, 341] width 404 height 34
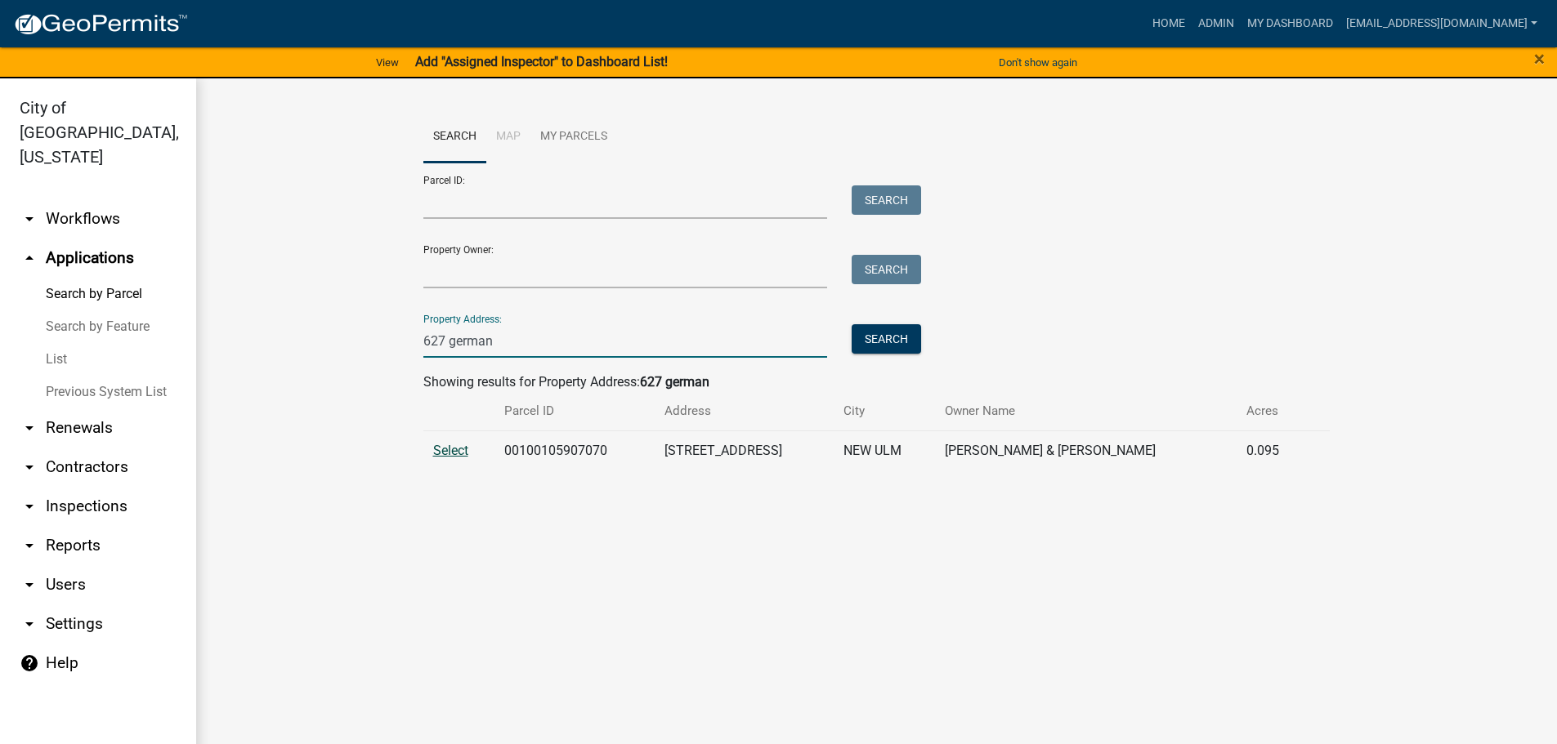
type input "627 german"
click at [452, 453] on span "Select" at bounding box center [450, 451] width 35 height 16
